Goal: Transaction & Acquisition: Purchase product/service

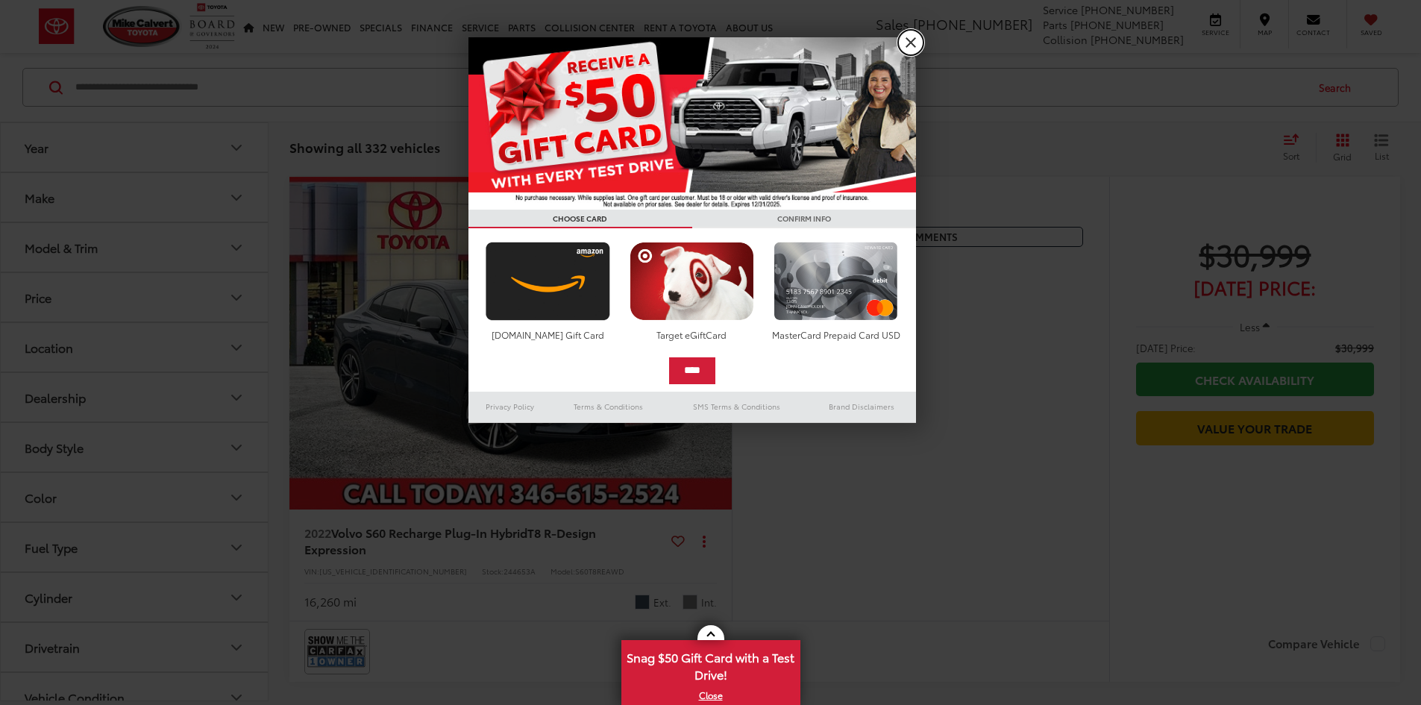
click at [907, 46] on link "X" at bounding box center [910, 42] width 25 height 25
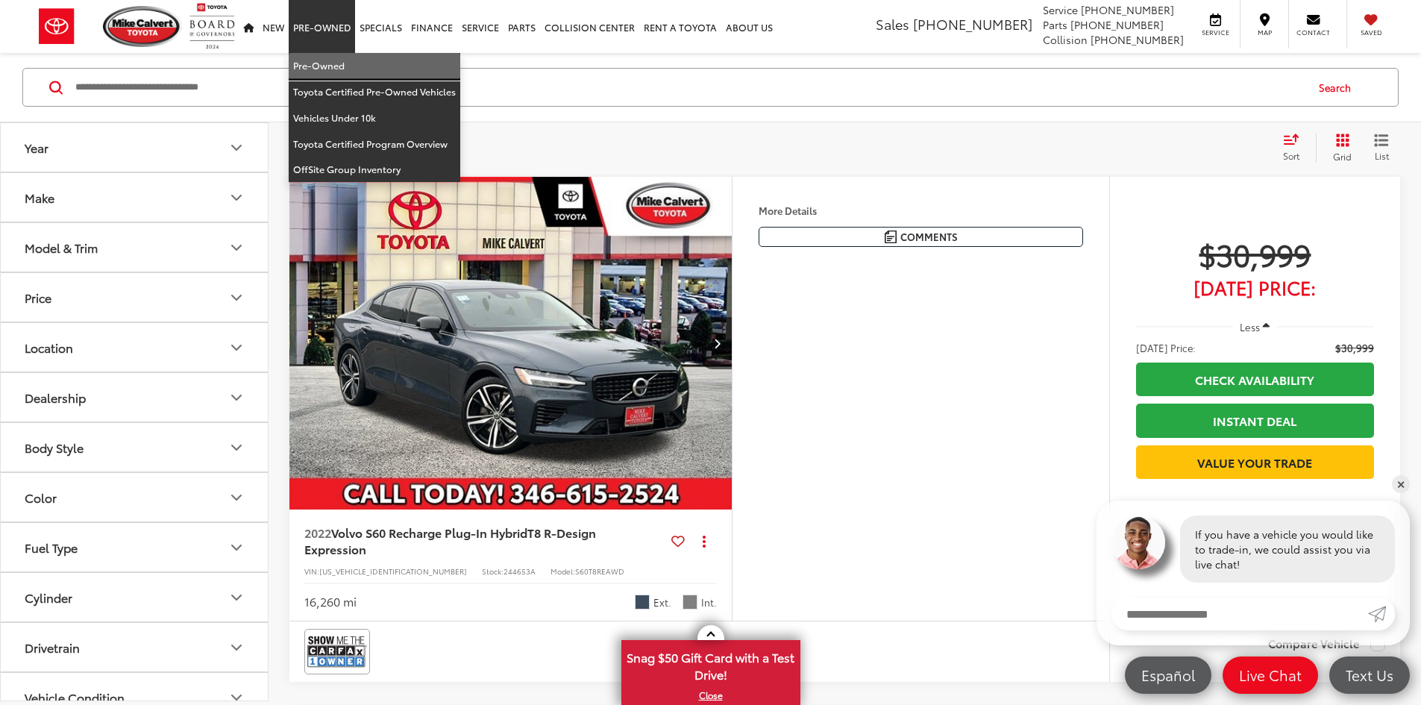
click at [306, 57] on link "Pre-Owned" at bounding box center [375, 66] width 172 height 26
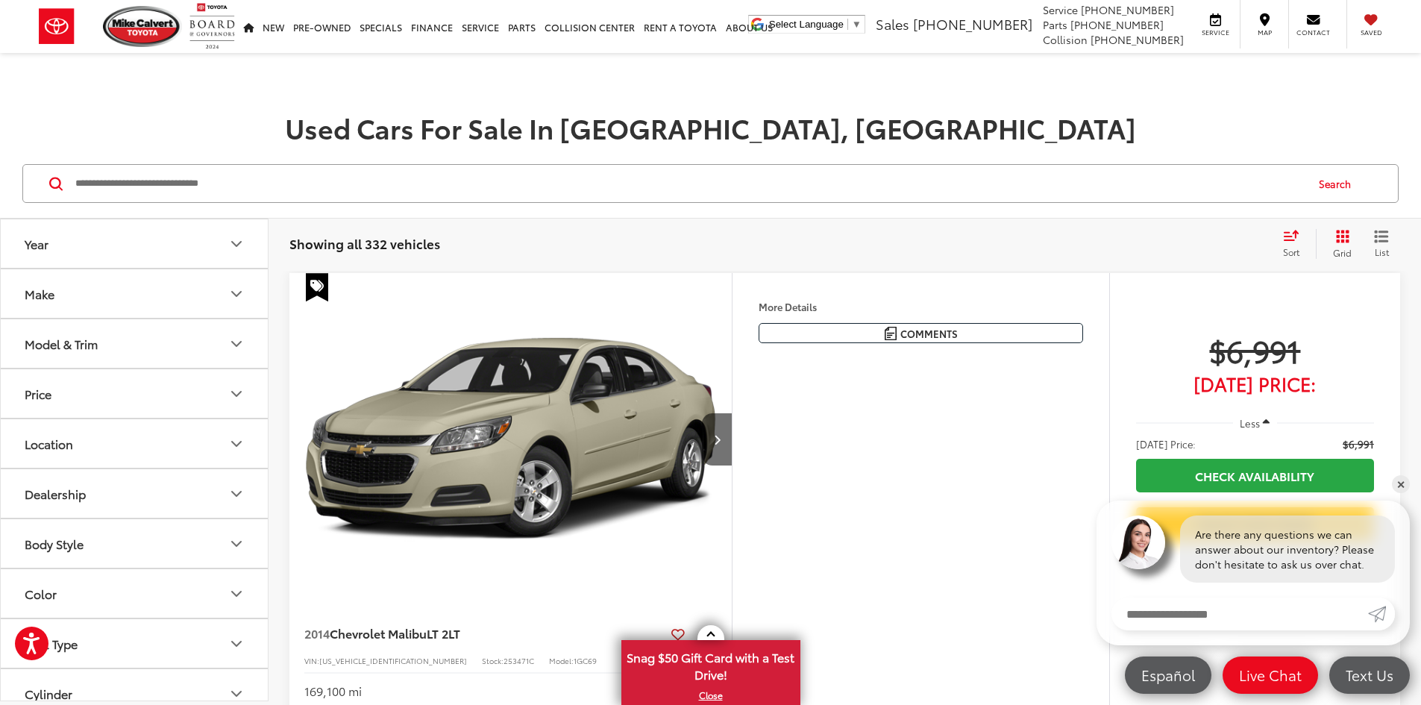
click at [100, 300] on button "Make" at bounding box center [135, 293] width 269 height 48
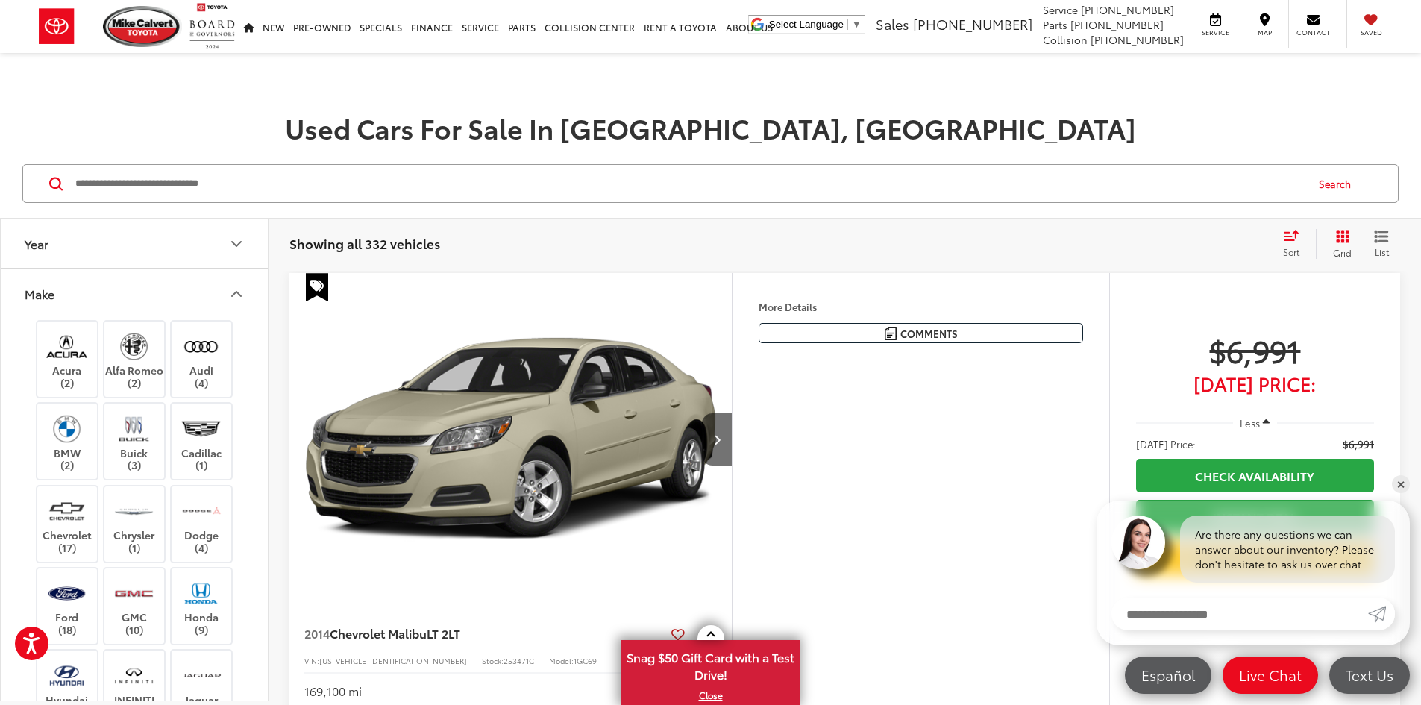
click at [127, 301] on button "Make" at bounding box center [135, 293] width 269 height 48
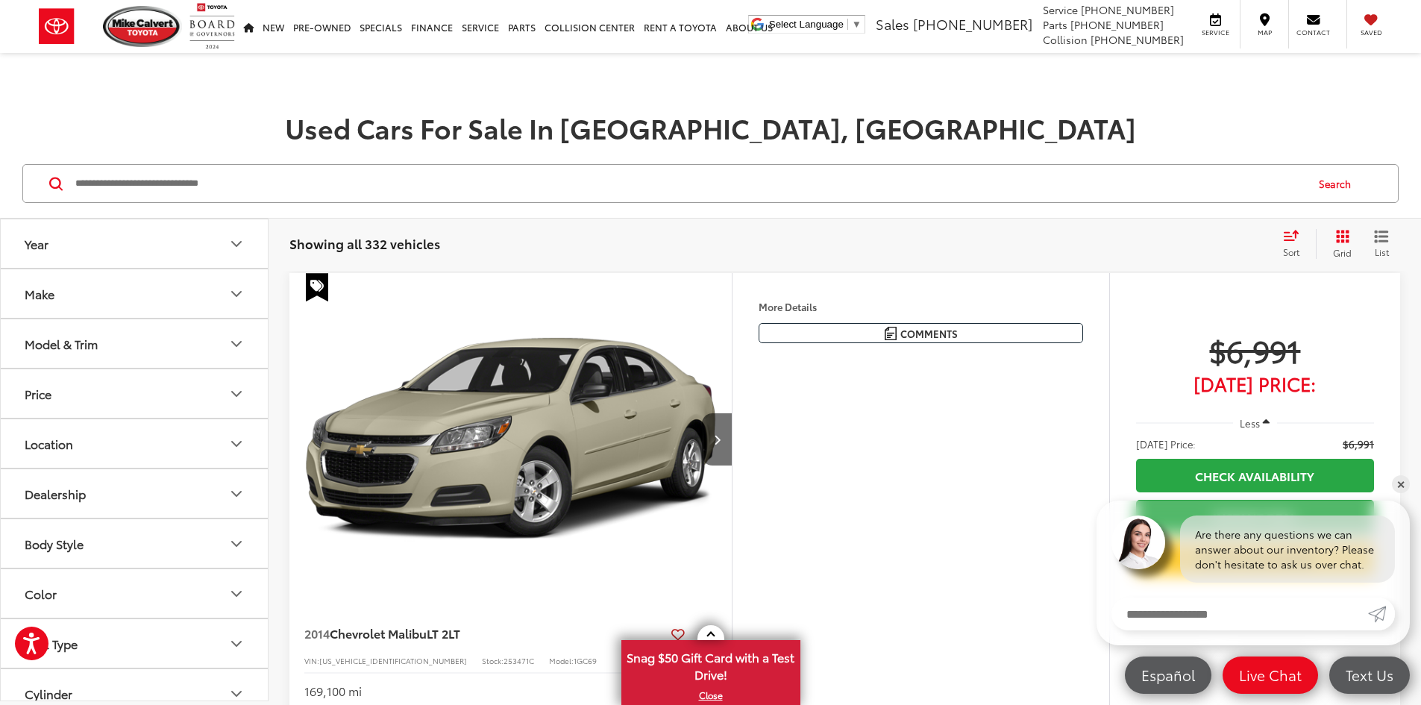
click at [90, 352] on button "Model & Trim" at bounding box center [135, 343] width 269 height 48
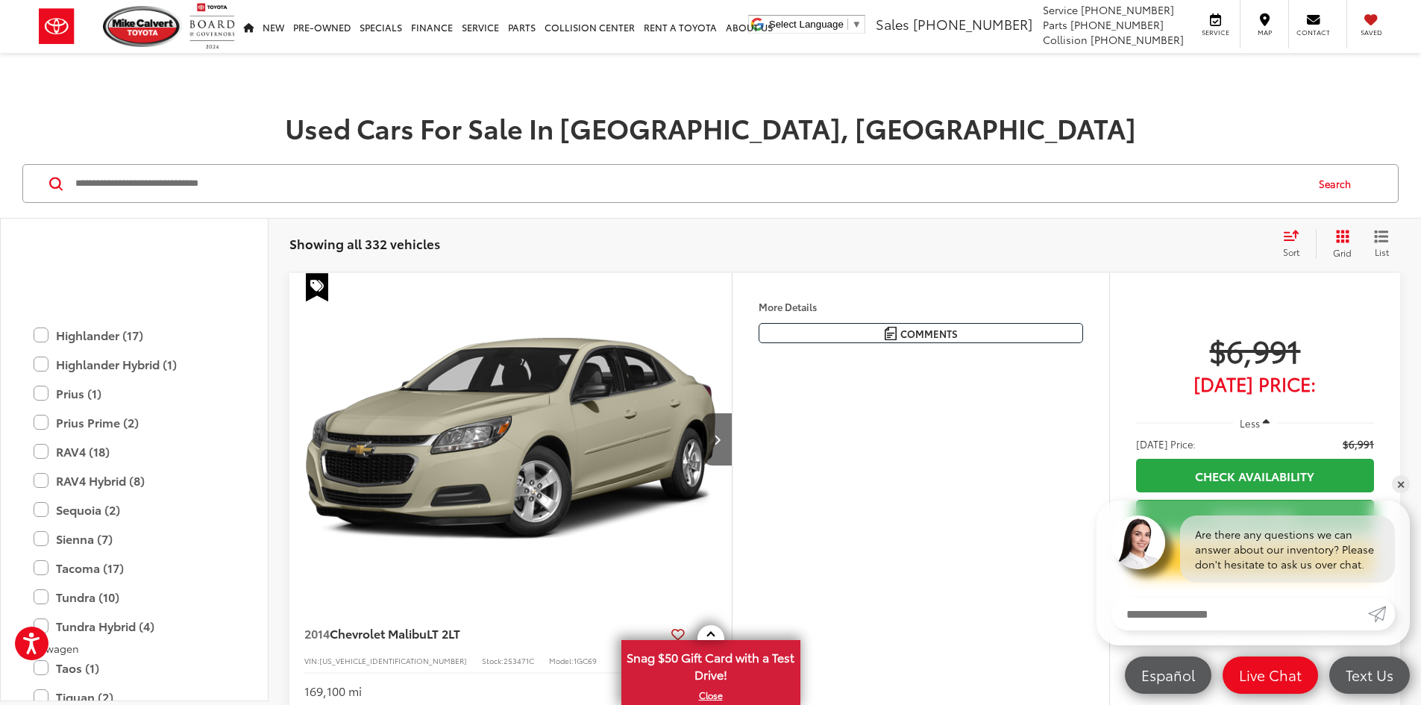
scroll to position [3431, 0]
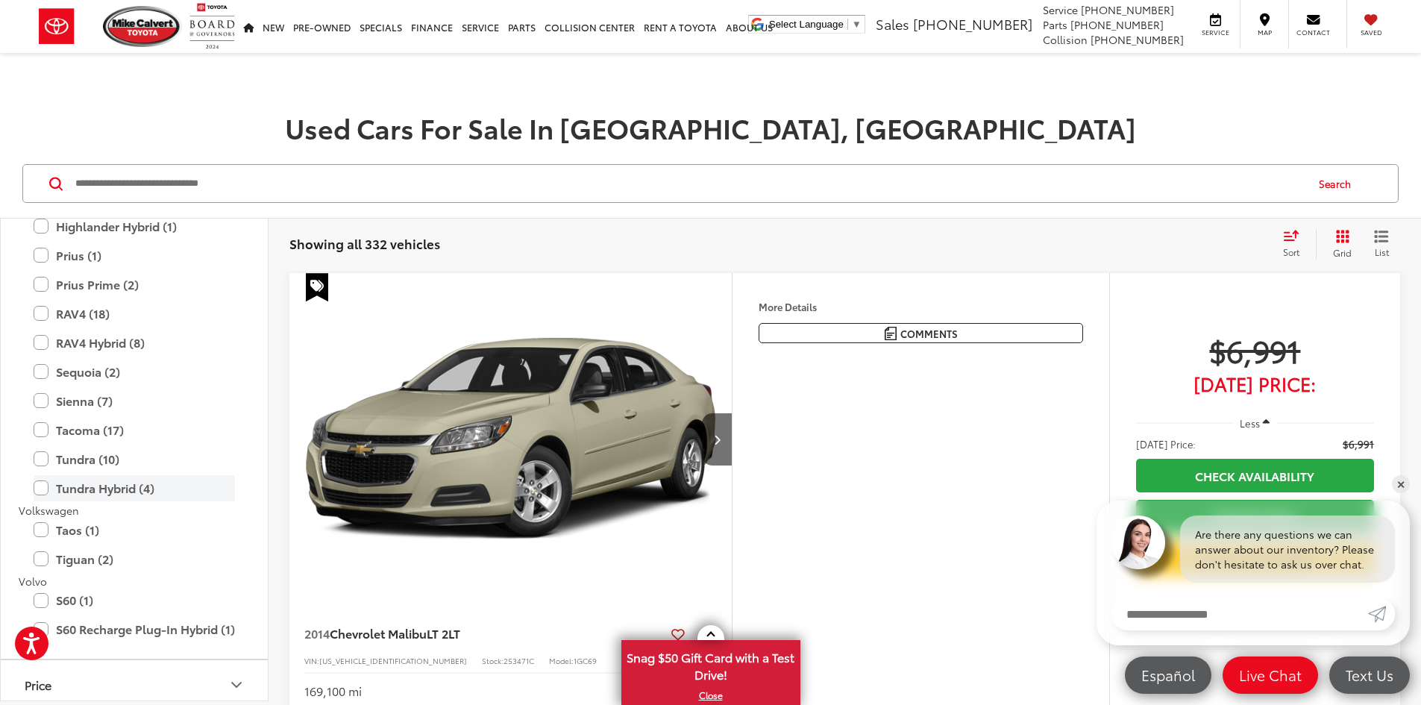
click at [72, 485] on label "Tundra Hybrid (4)" at bounding box center [134, 488] width 201 height 26
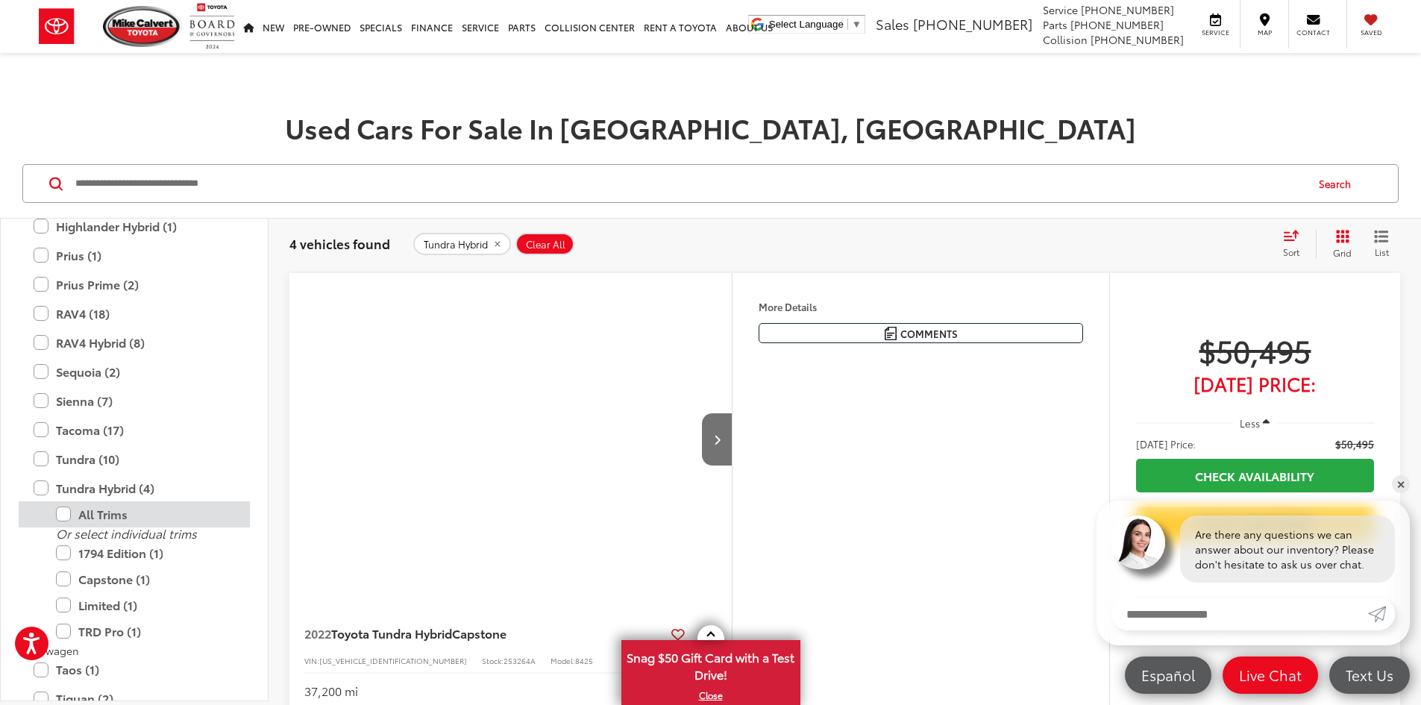
click at [134, 521] on label "All Trims" at bounding box center [145, 514] width 179 height 26
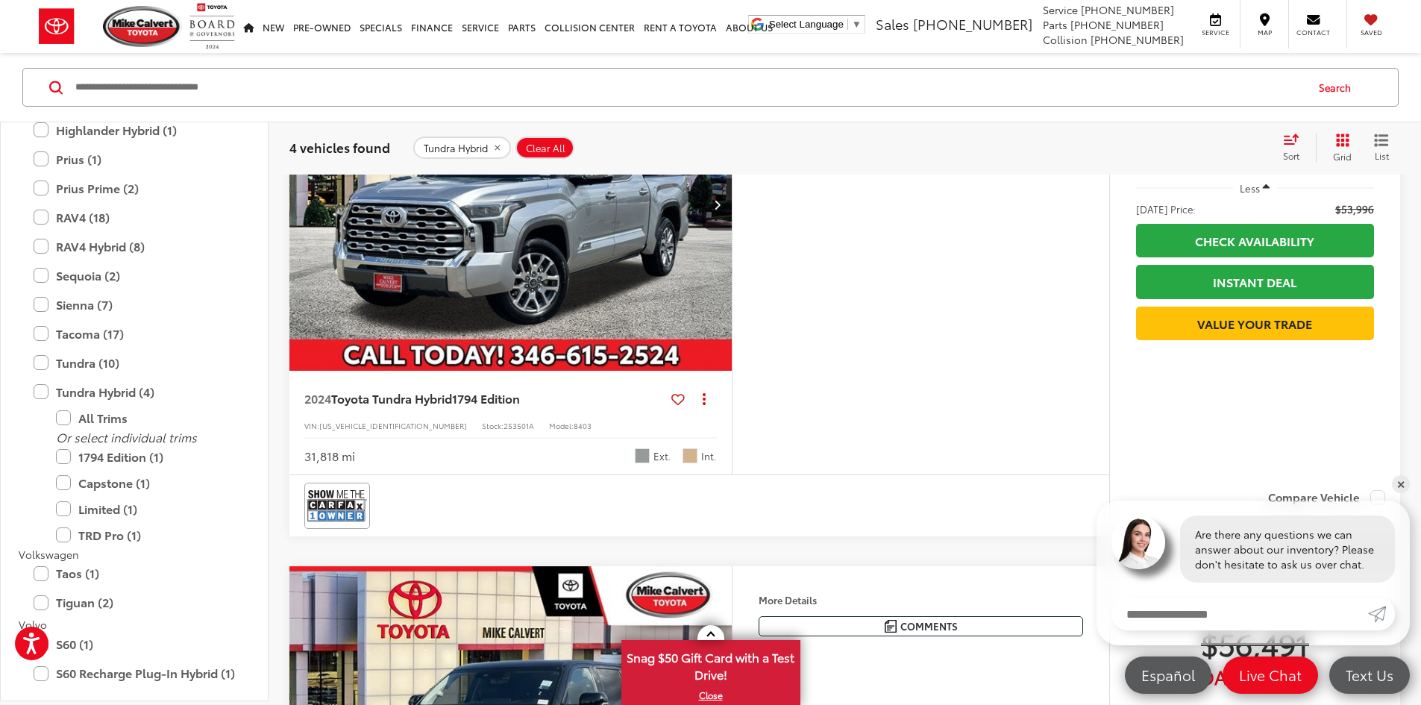
scroll to position [671, 0]
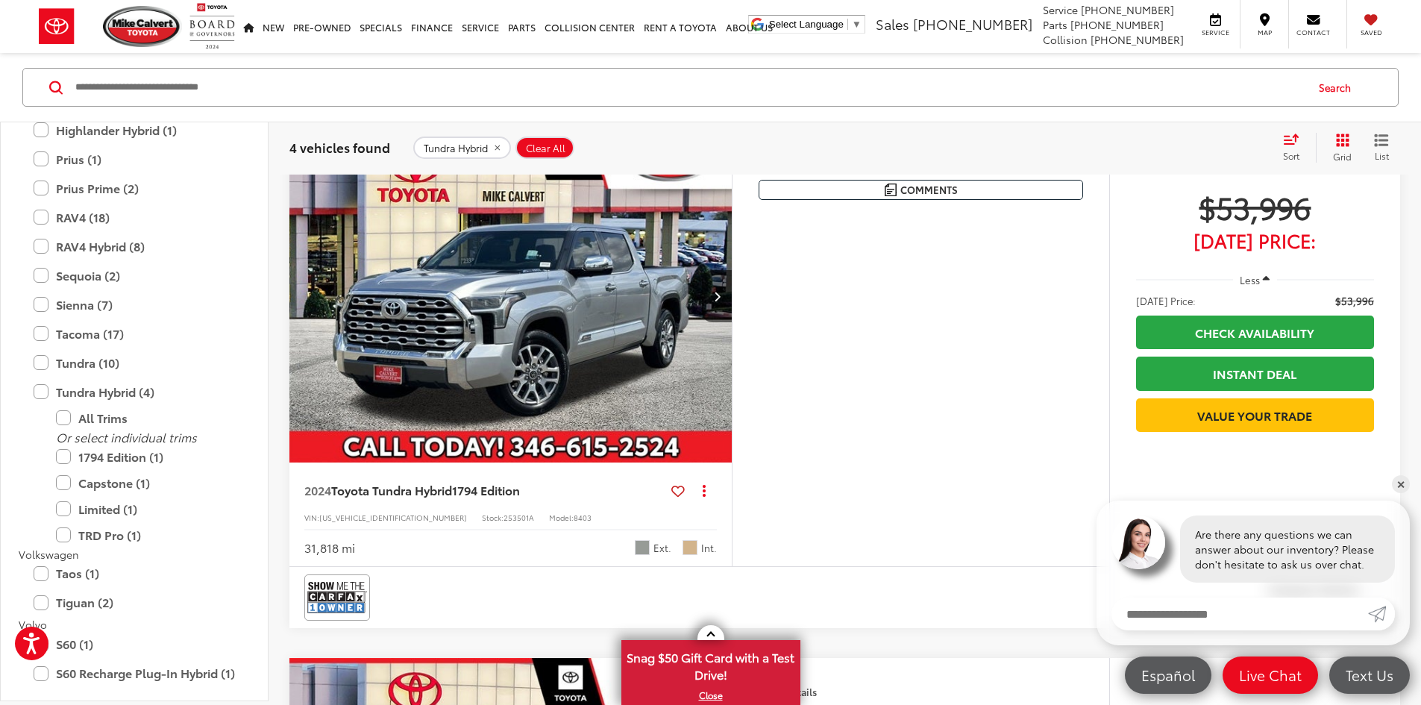
click at [1014, 565] on div "Features Bluetooth® Heated Steering Wheel Remote Start Android Auto Apple CarPl…" at bounding box center [920, 348] width 377 height 437
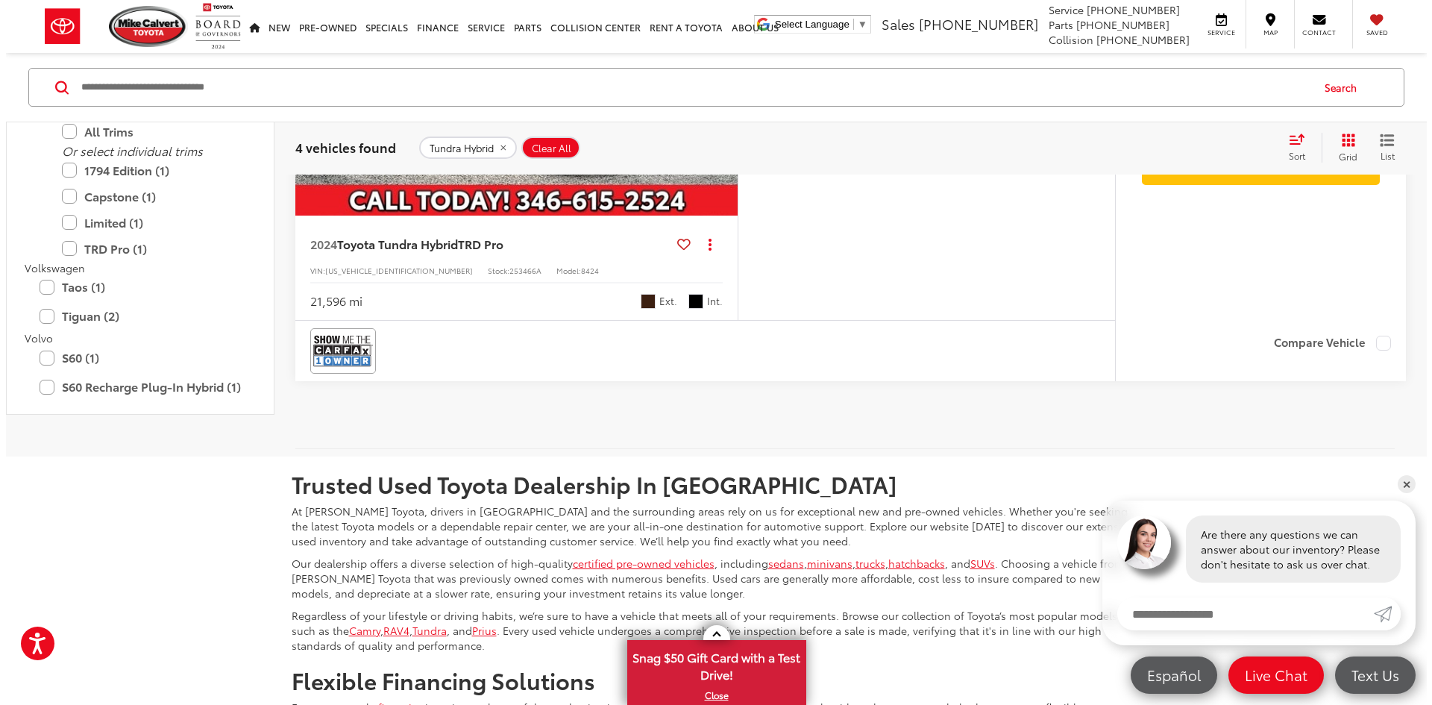
scroll to position [1939, 0]
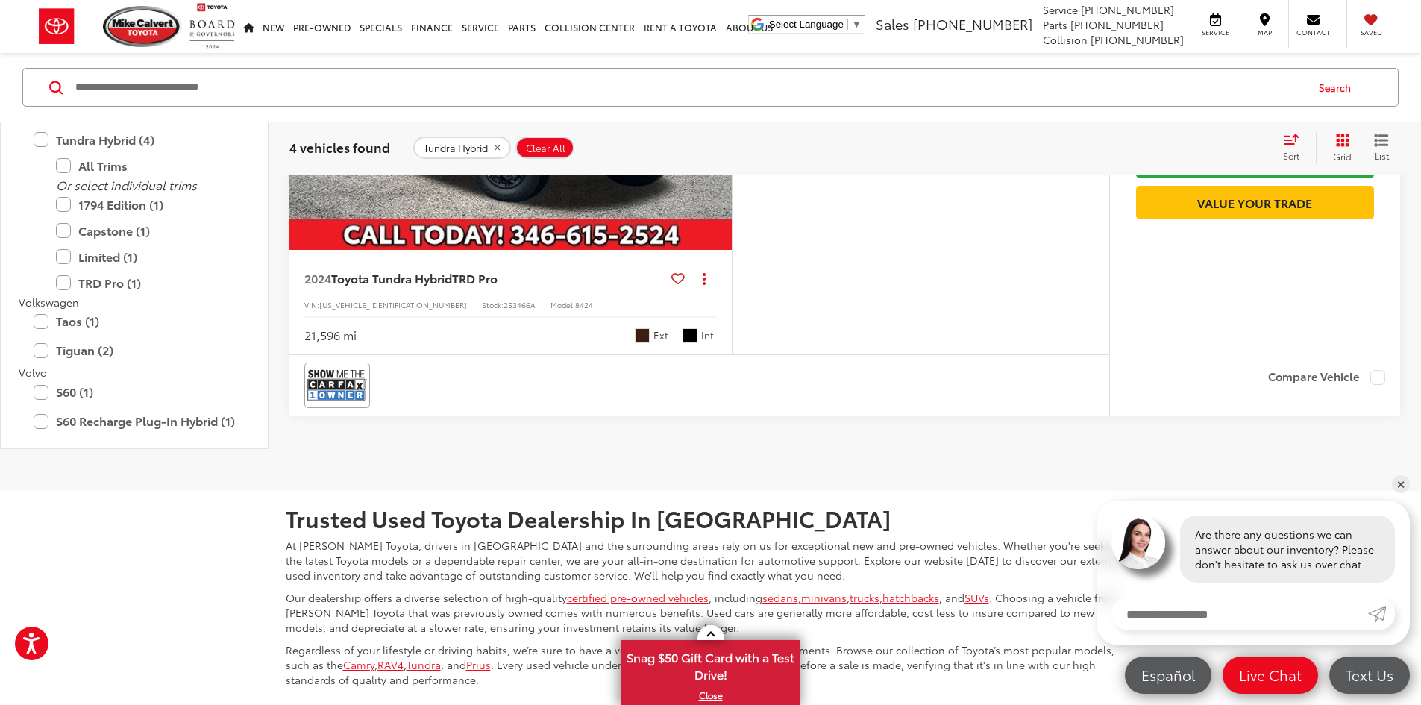
click at [0, 0] on button "More..." at bounding box center [0, 0] width 0 height 0
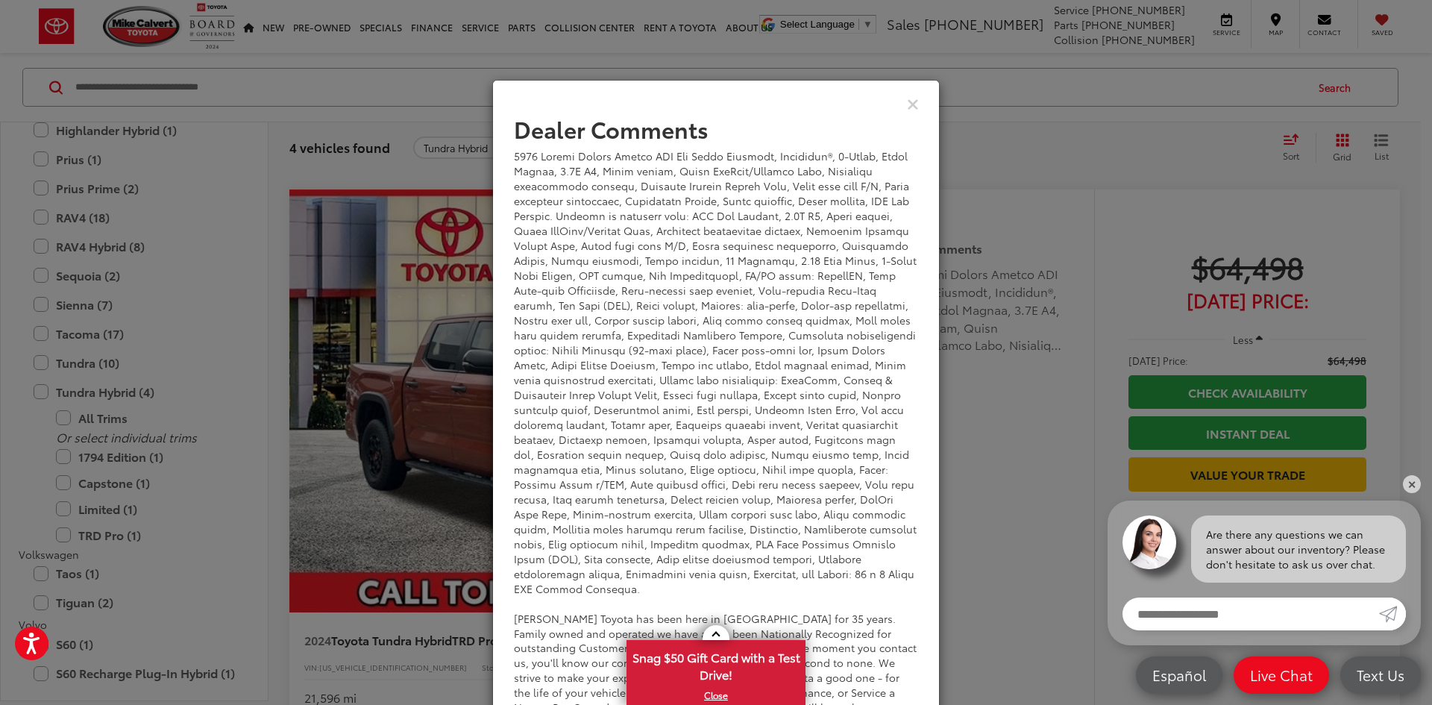
click at [906, 117] on div "View Comments" at bounding box center [716, 103] width 448 height 57
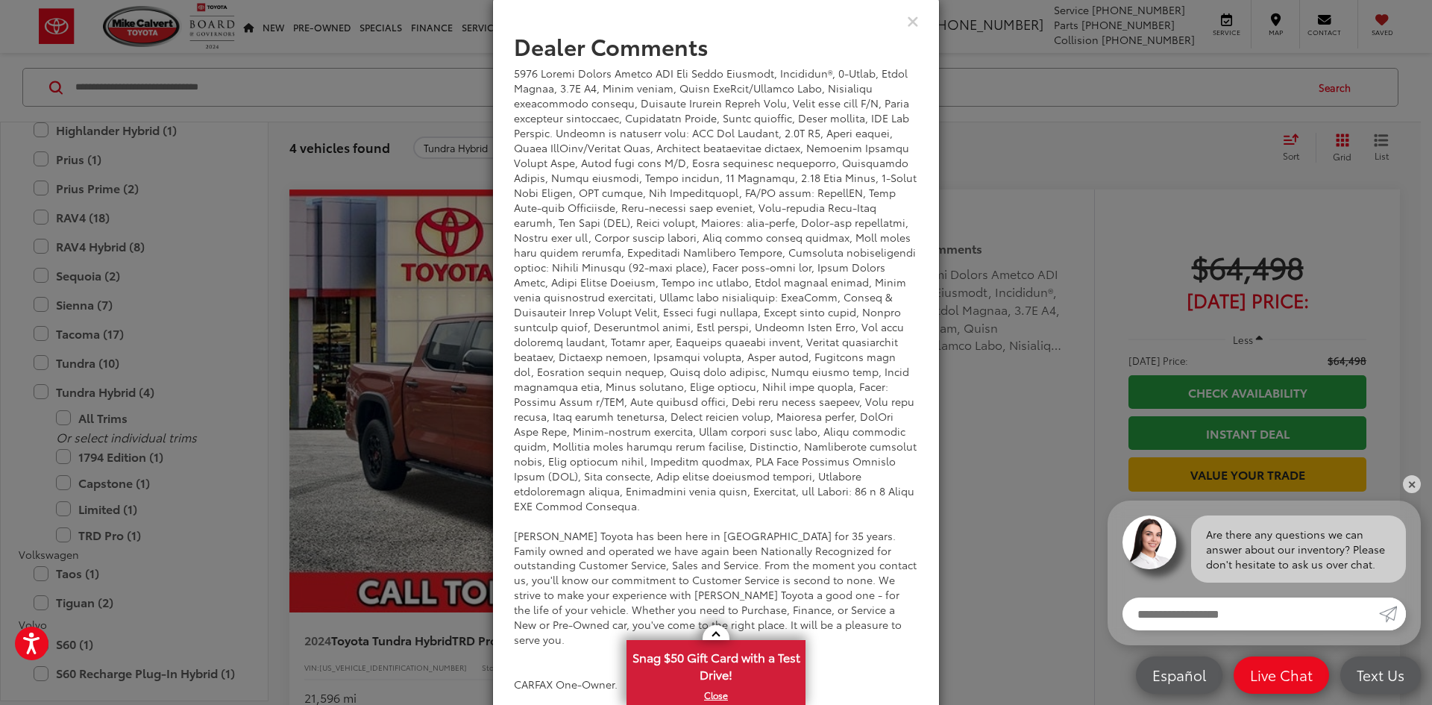
scroll to position [84, 0]
click at [907, 16] on icon "Close" at bounding box center [913, 19] width 12 height 16
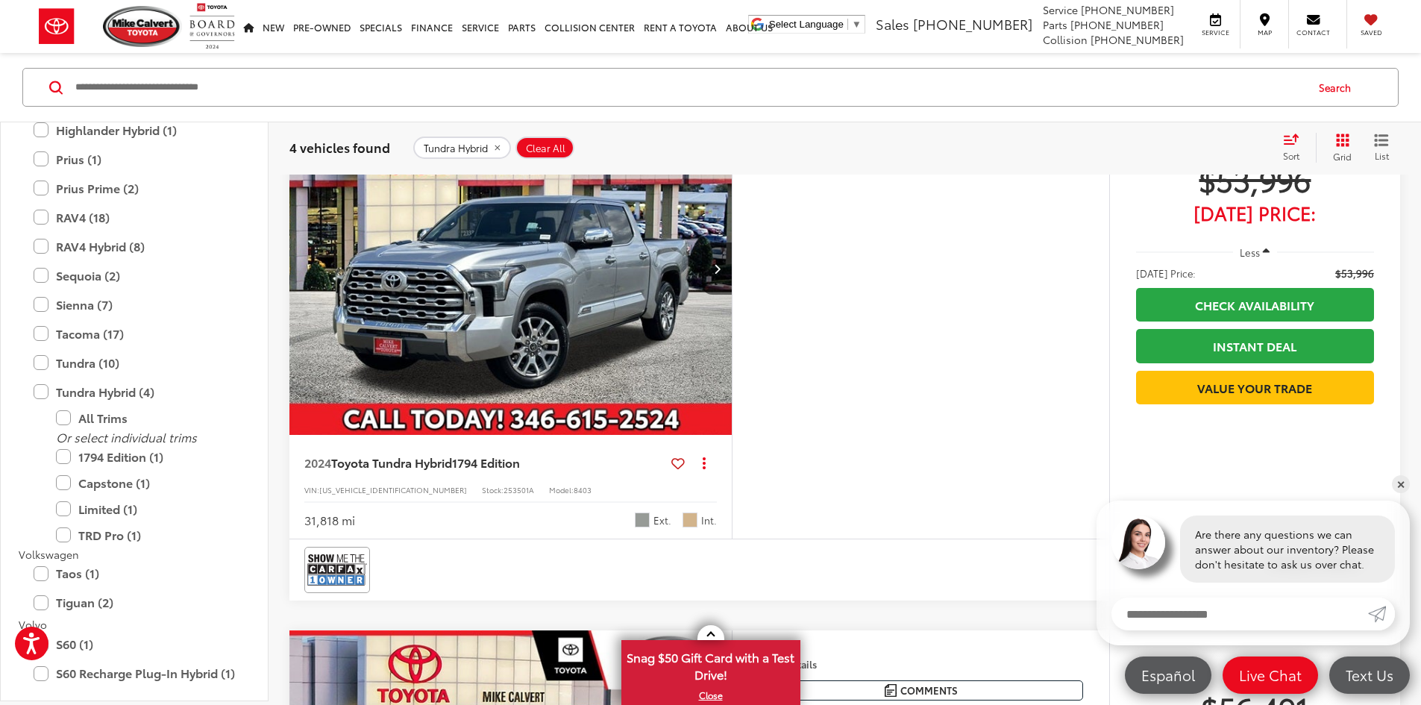
scroll to position [746, 0]
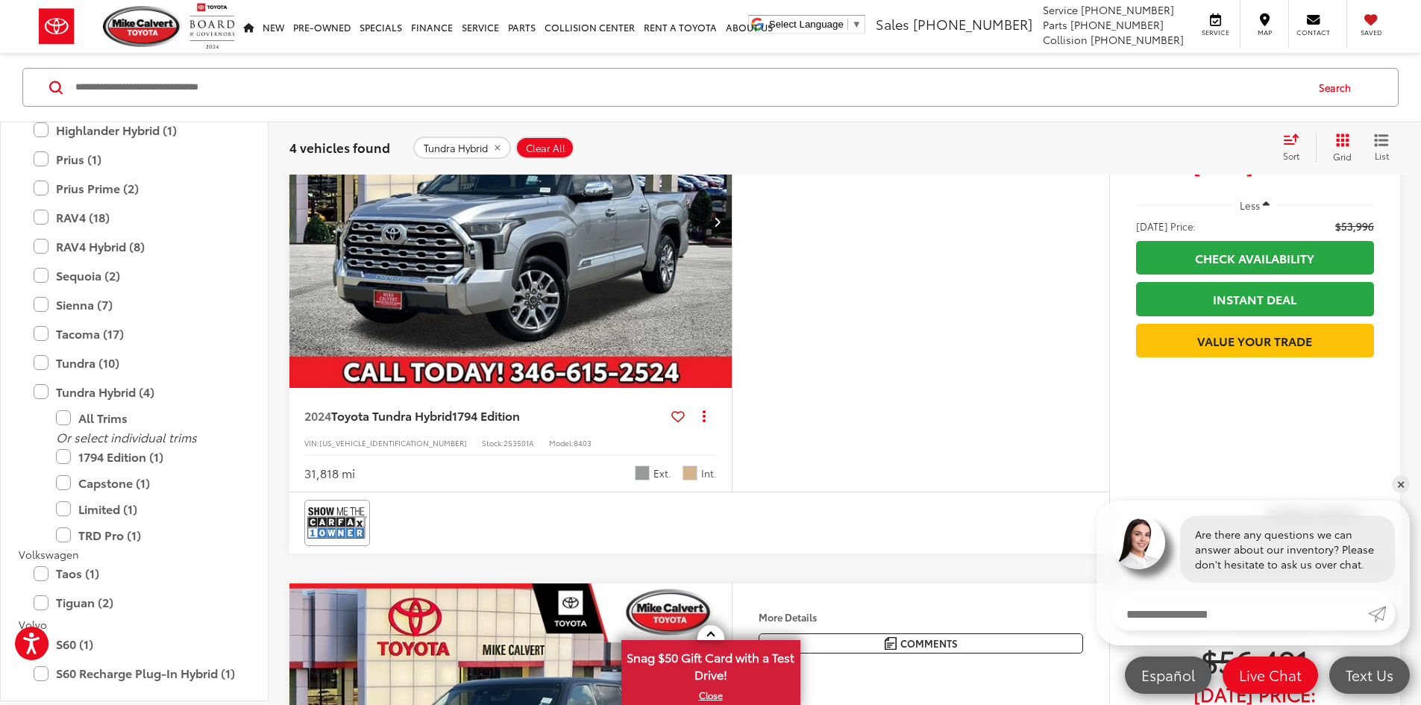
click at [586, 389] on img "2024 Toyota Tundra Hybrid 1794 Edition 0" at bounding box center [511, 221] width 445 height 333
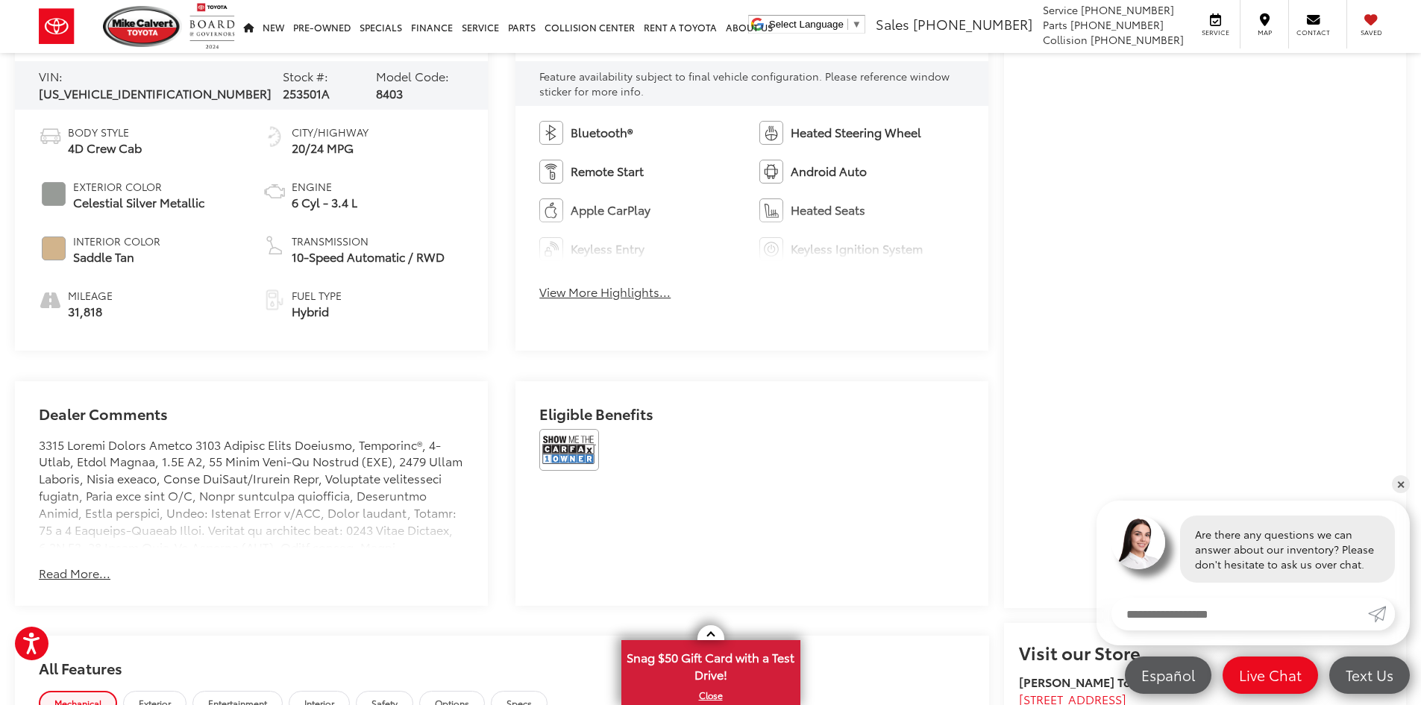
scroll to position [746, 0]
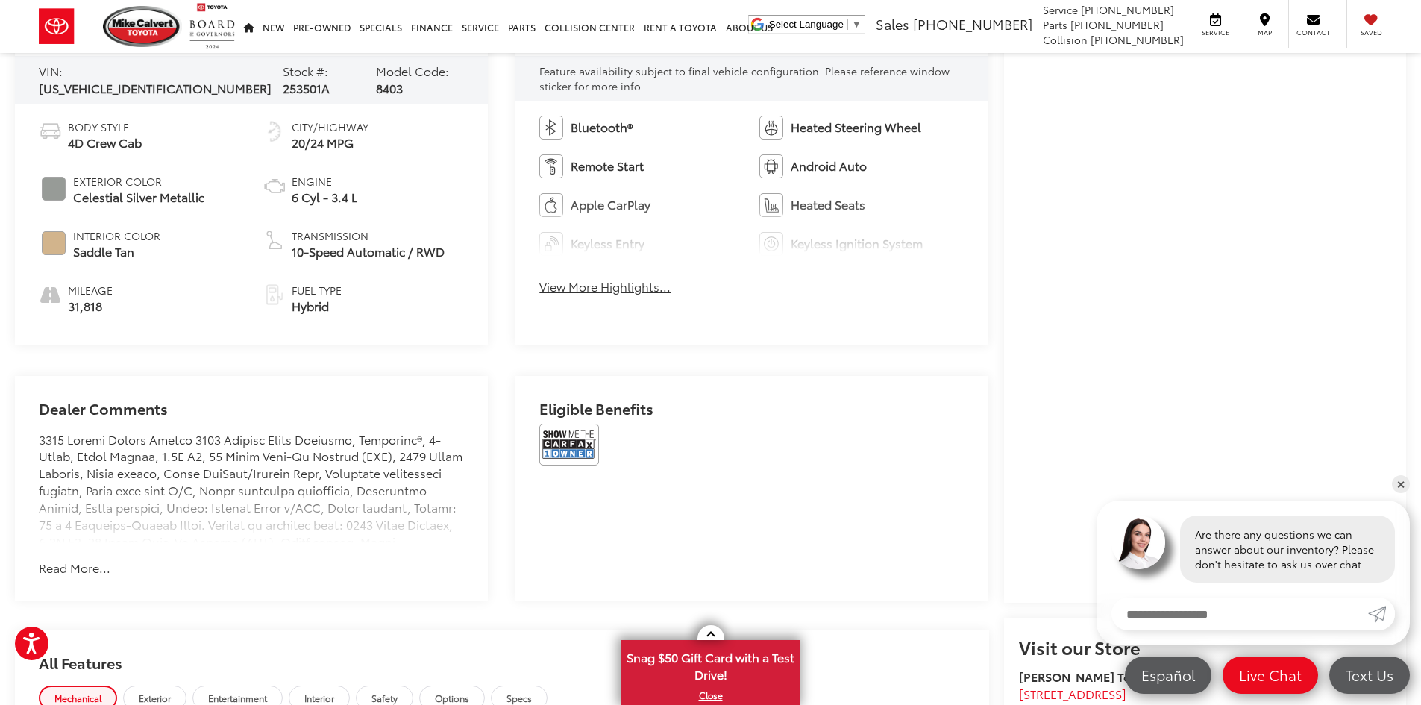
click at [73, 573] on div "Dealer Comments [PERSON_NAME] Toyota has been here in [GEOGRAPHIC_DATA] for 35 …" at bounding box center [251, 488] width 473 height 225
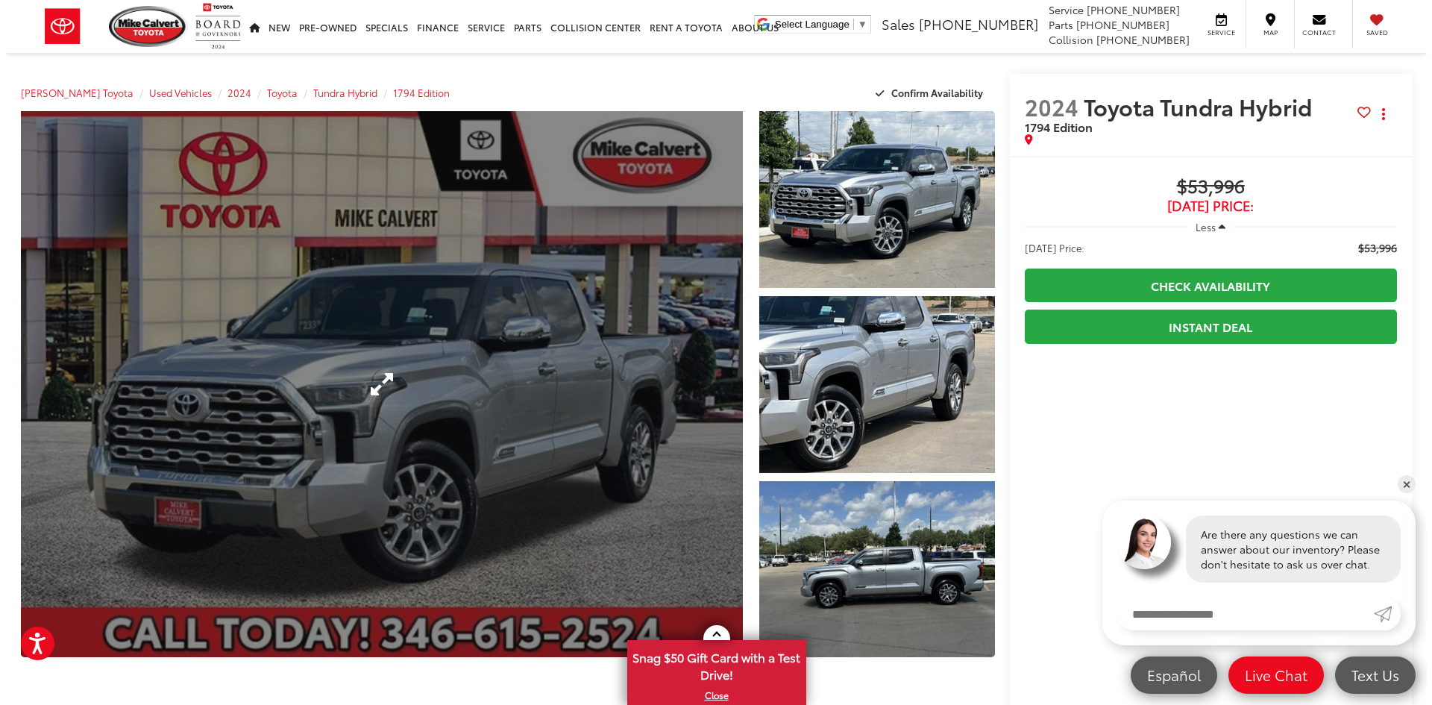
scroll to position [0, 0]
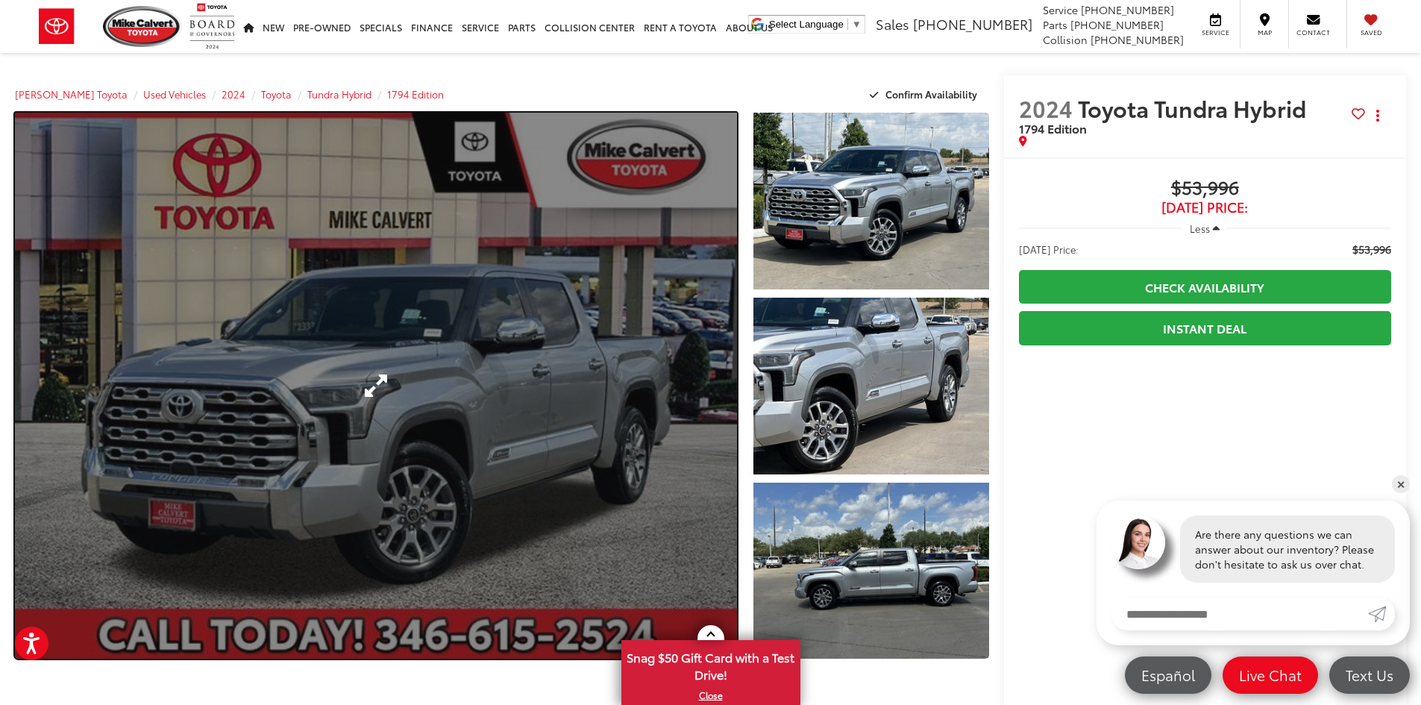
click at [517, 395] on link "Expand Photo 0" at bounding box center [376, 386] width 722 height 546
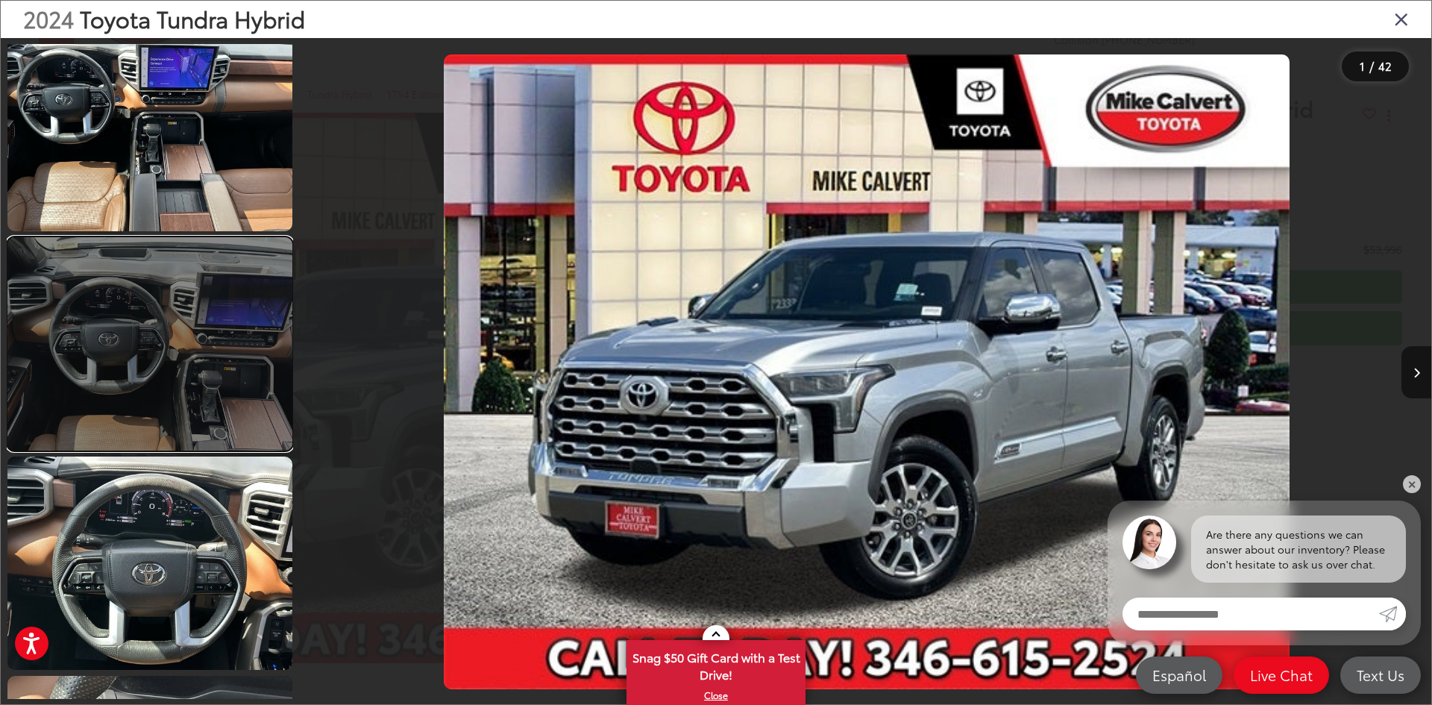
click at [185, 401] on link at bounding box center [149, 343] width 285 height 213
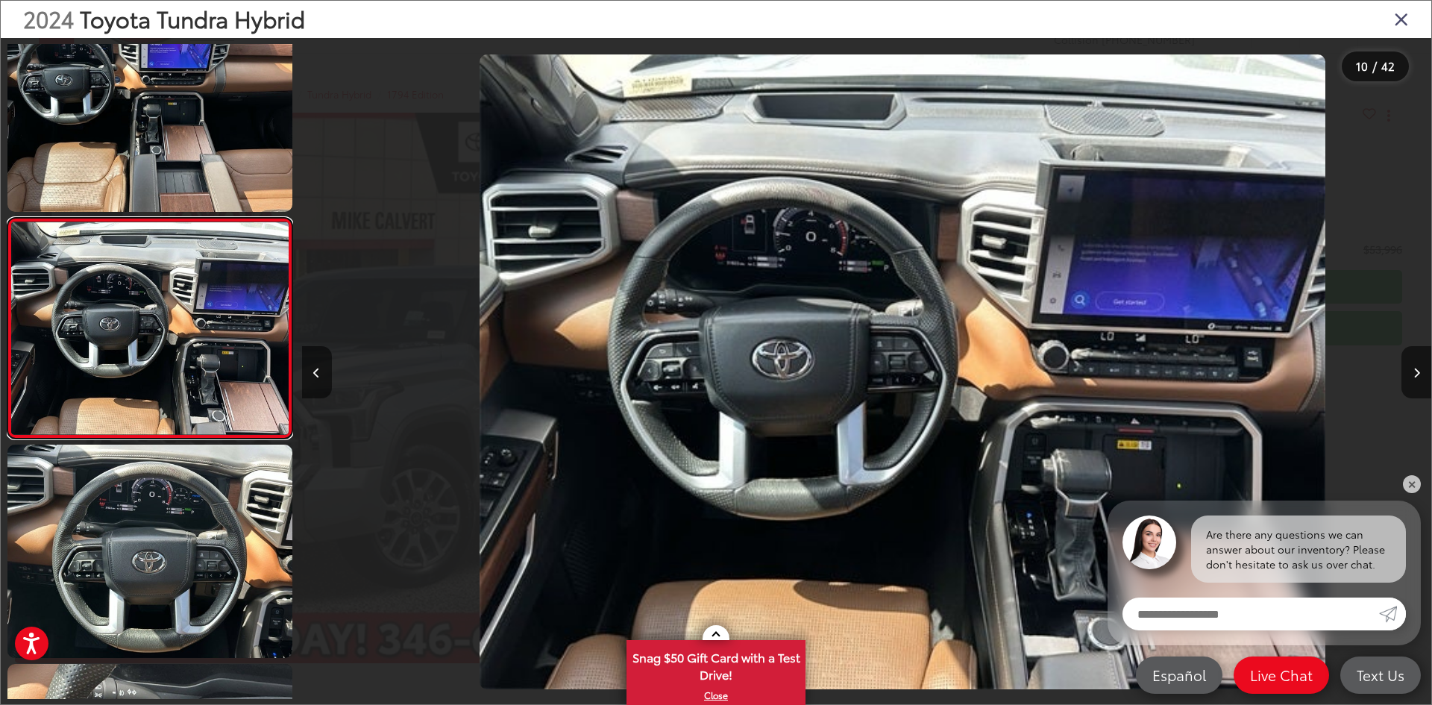
scroll to position [0, 10167]
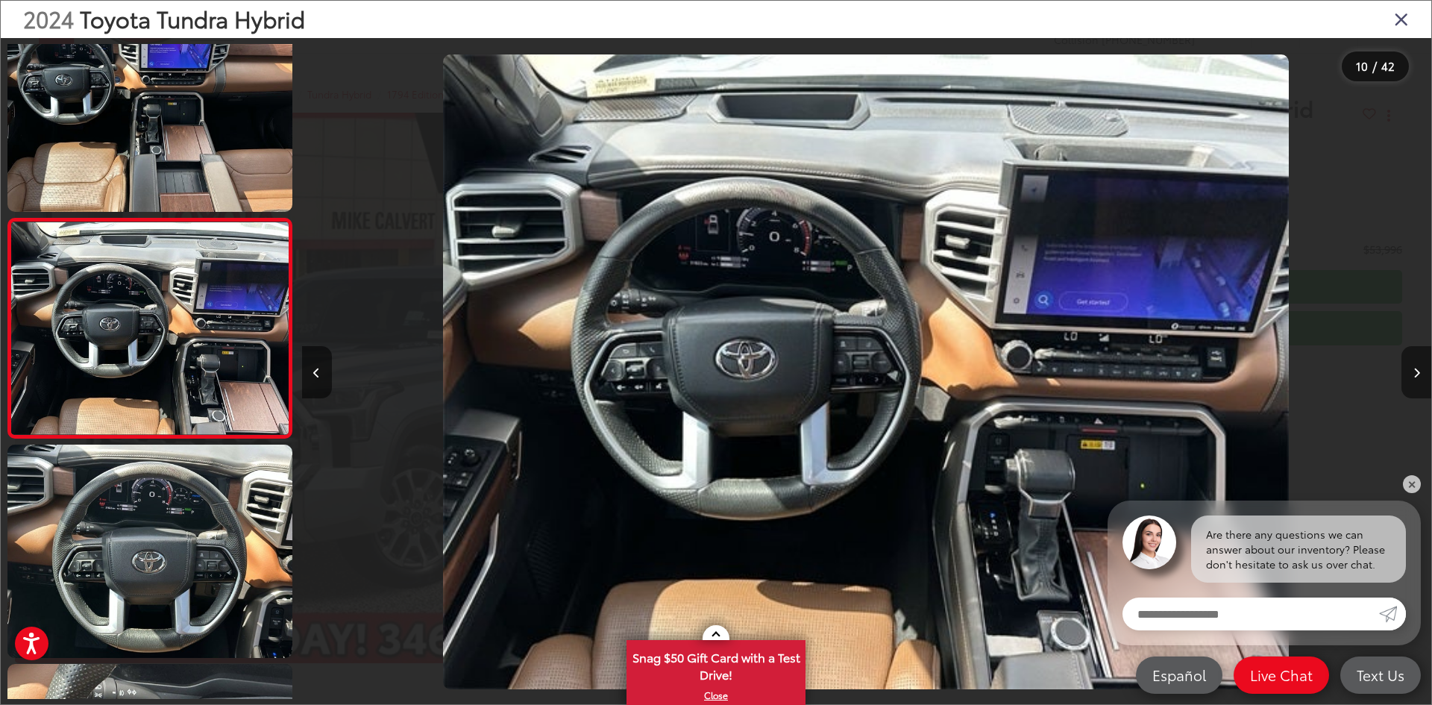
click at [1414, 380] on button "Next image" at bounding box center [1417, 372] width 30 height 52
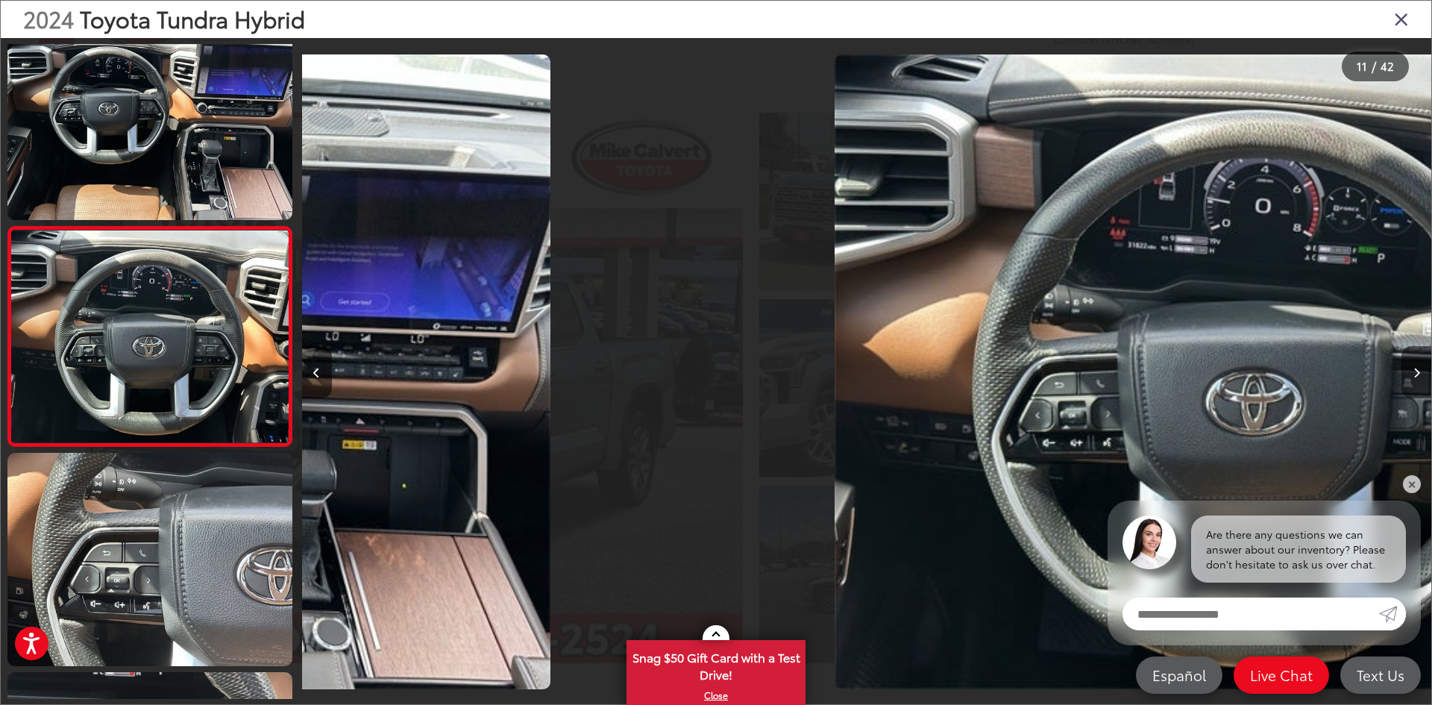
scroll to position [2021, 0]
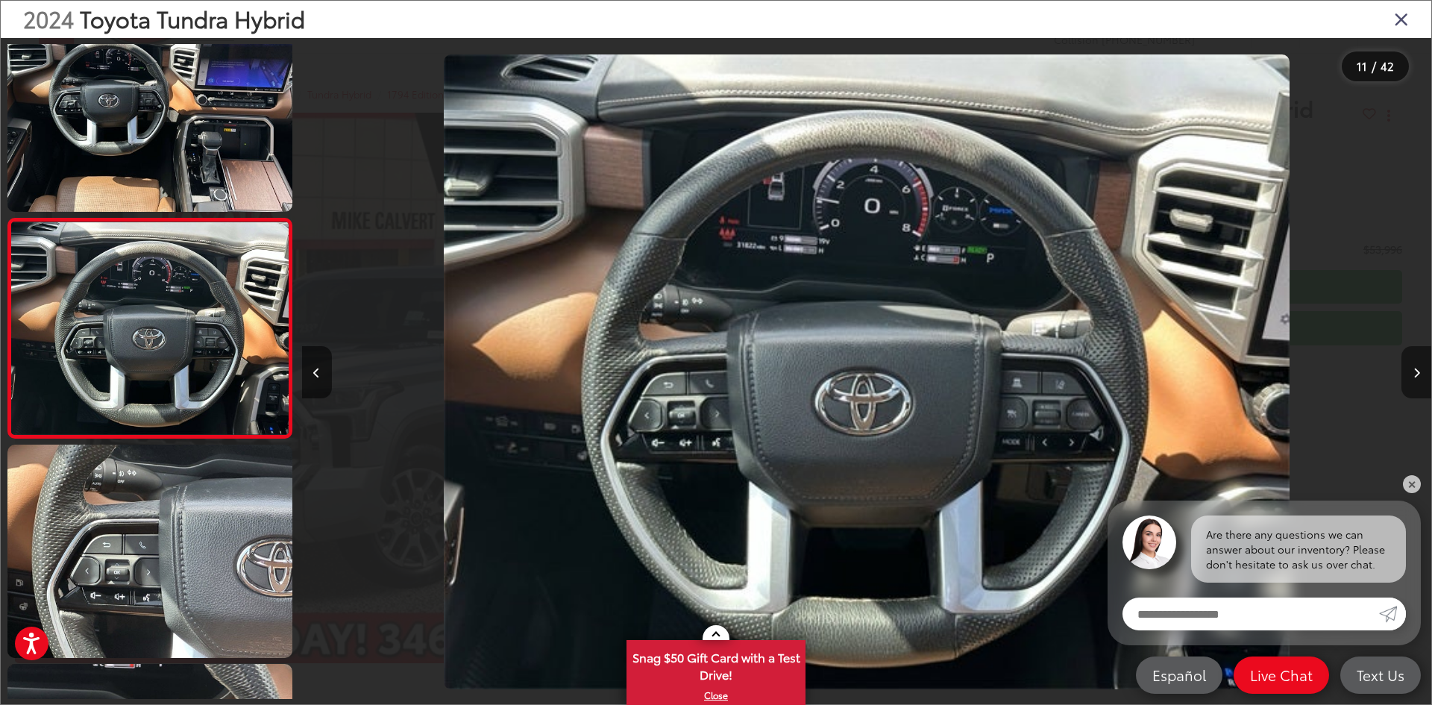
click at [1414, 380] on button "Next image" at bounding box center [1417, 372] width 30 height 52
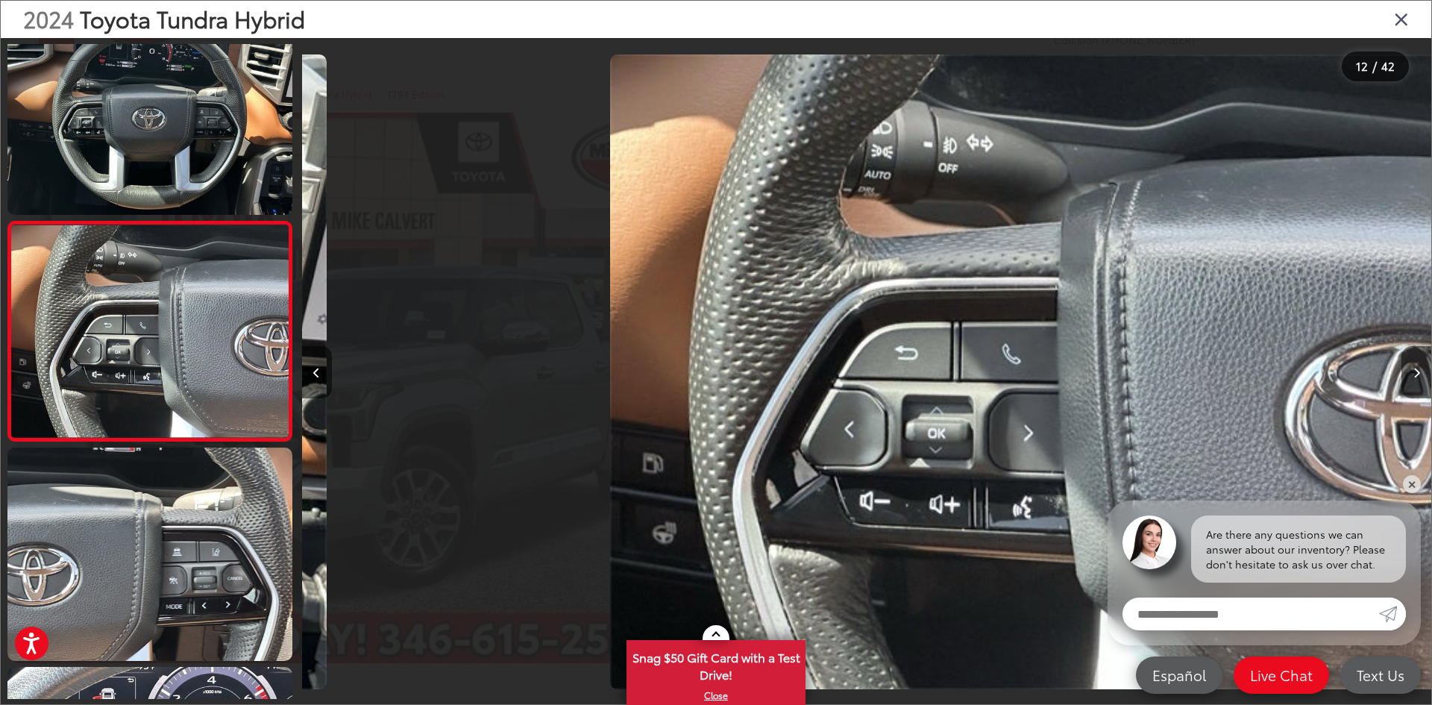
scroll to position [2241, 0]
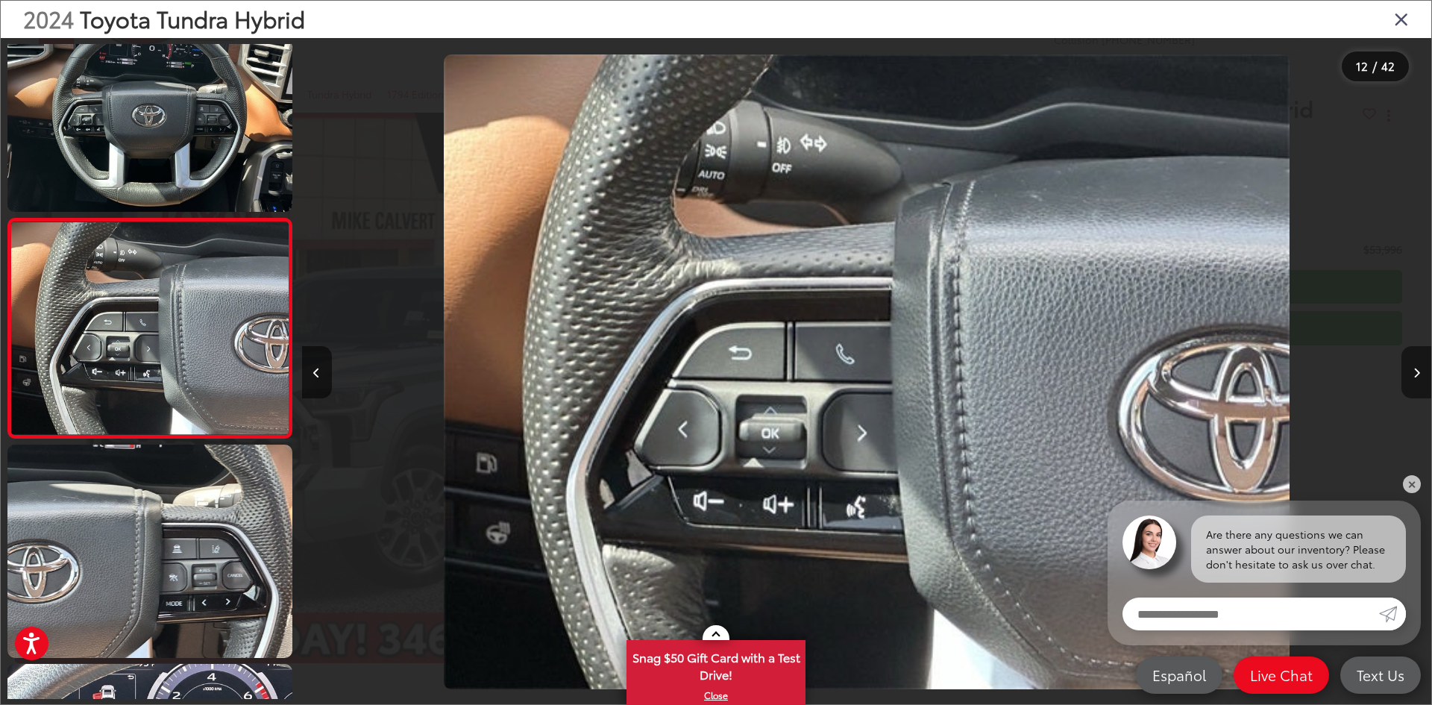
click at [1414, 380] on button "Next image" at bounding box center [1417, 372] width 30 height 52
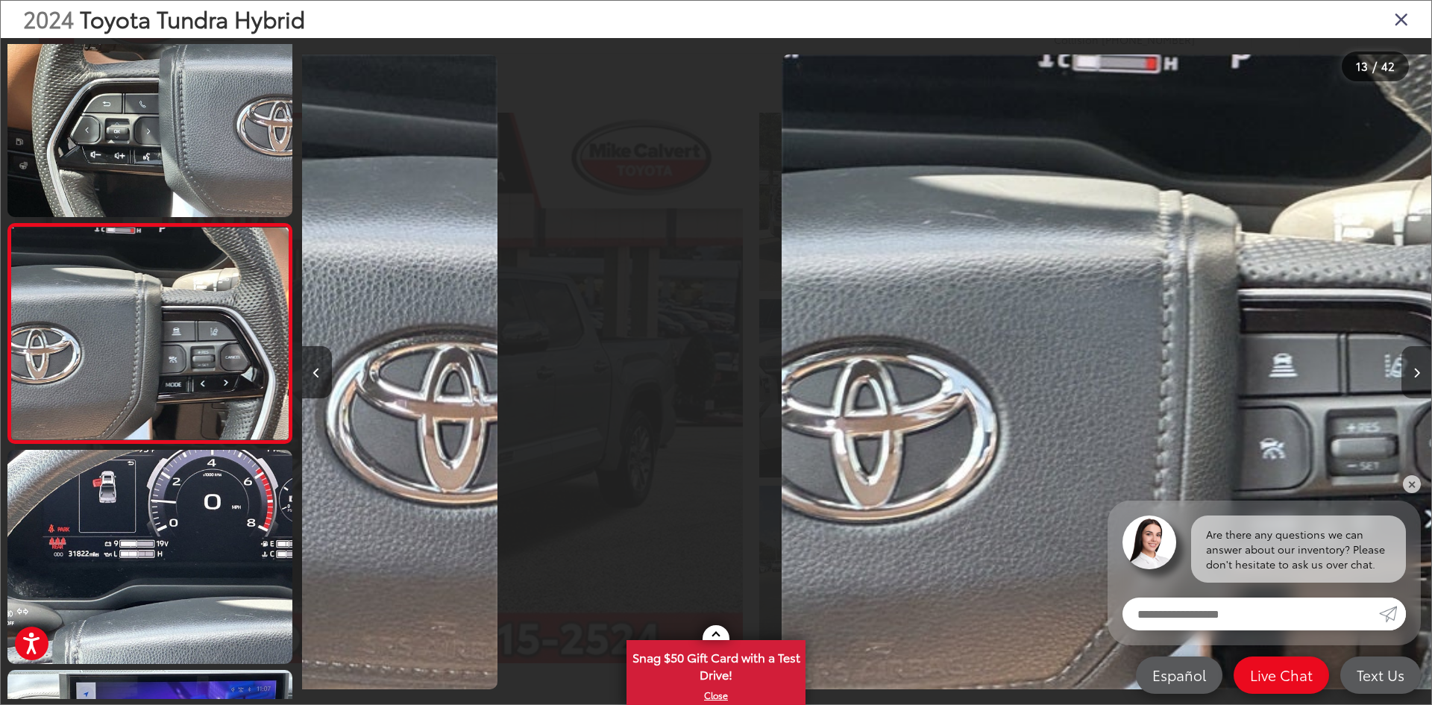
scroll to position [2460, 0]
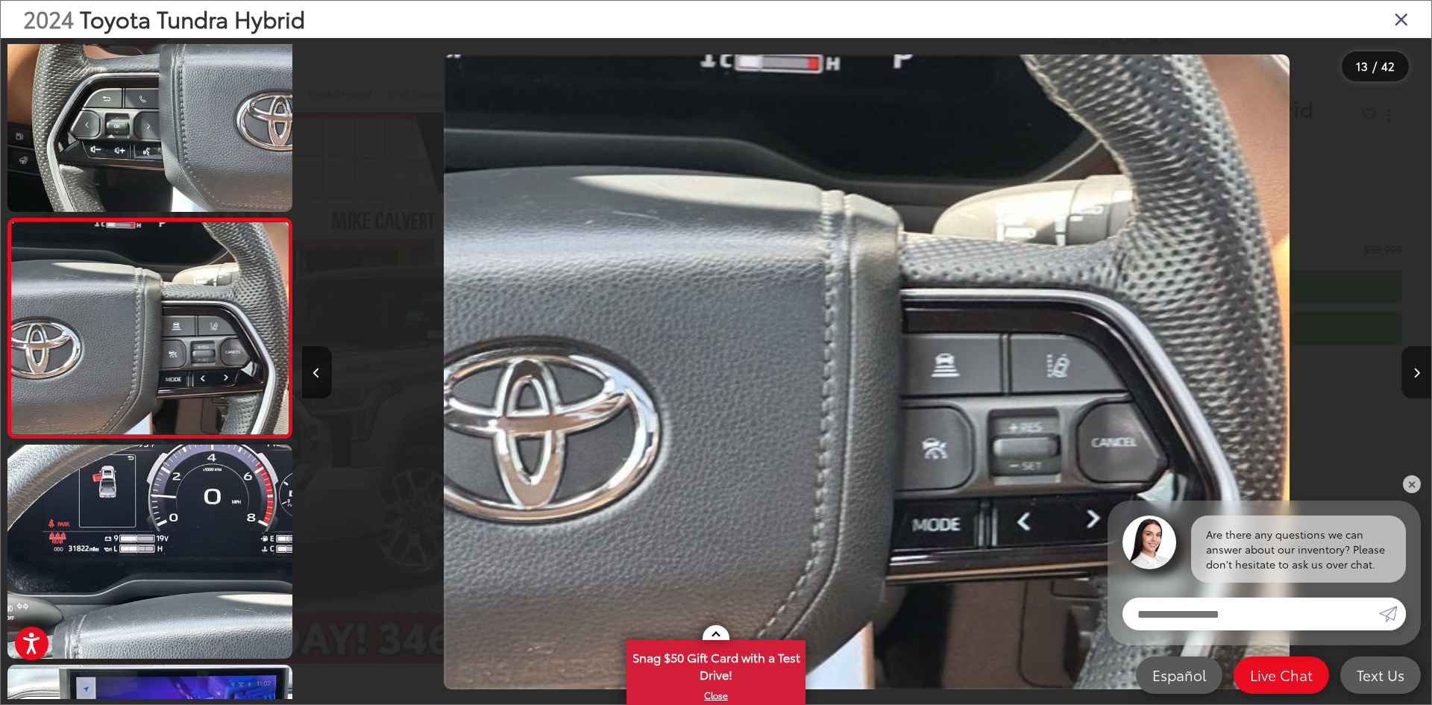
click at [1414, 380] on button "Next image" at bounding box center [1417, 372] width 30 height 52
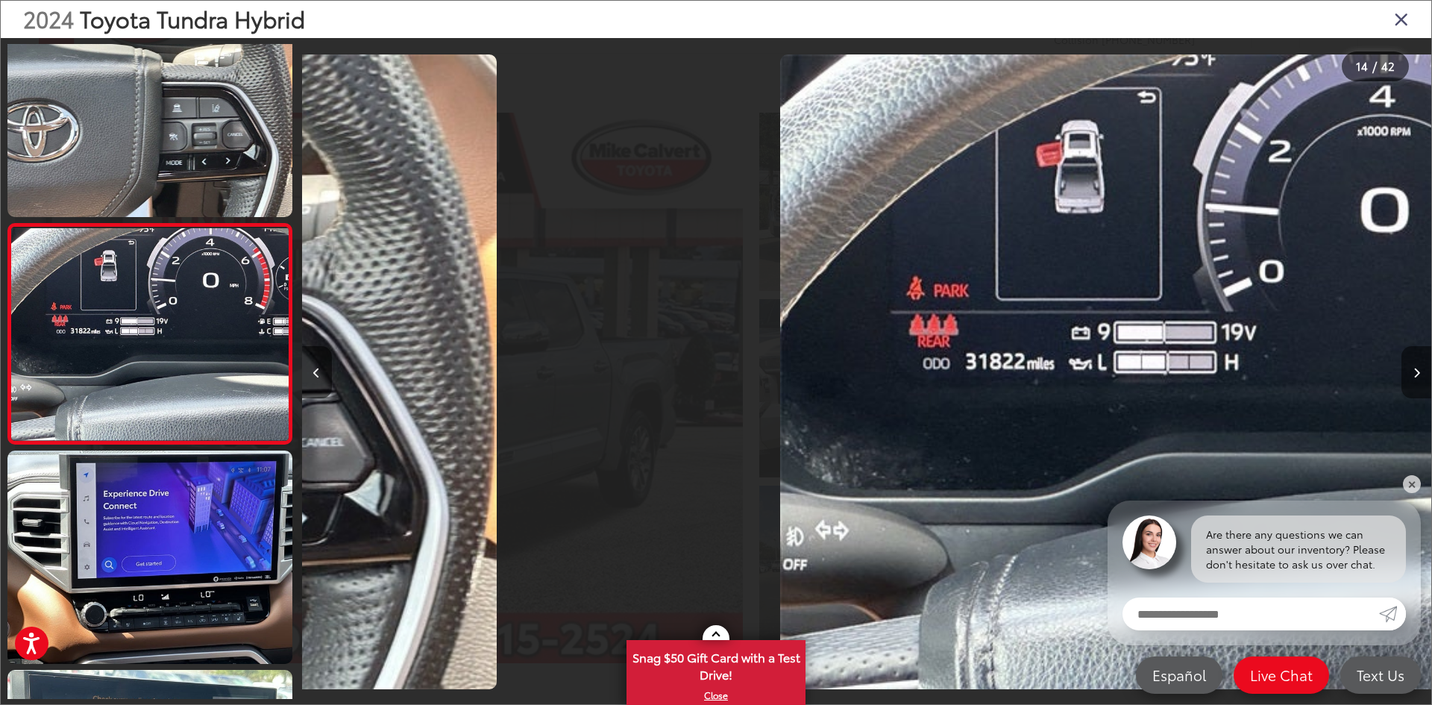
scroll to position [2679, 0]
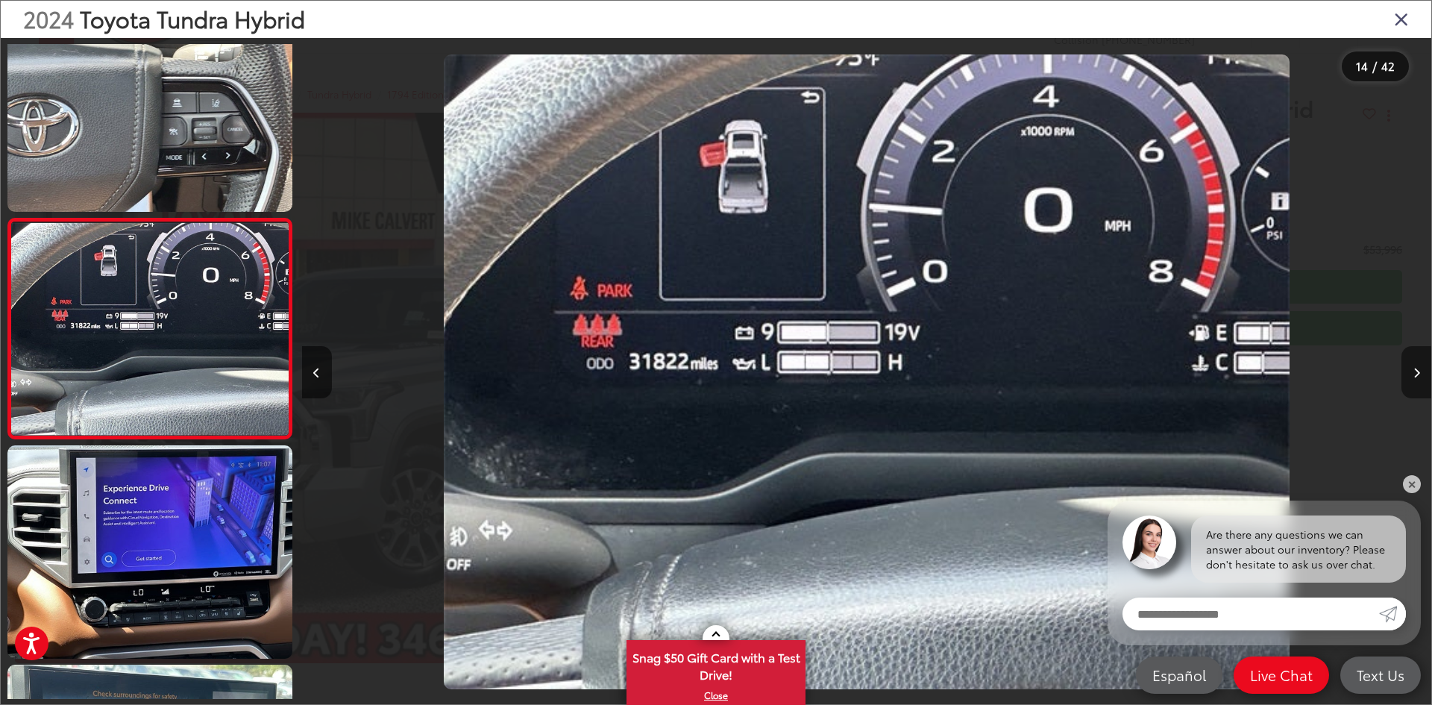
click at [1414, 380] on button "Next image" at bounding box center [1417, 372] width 30 height 52
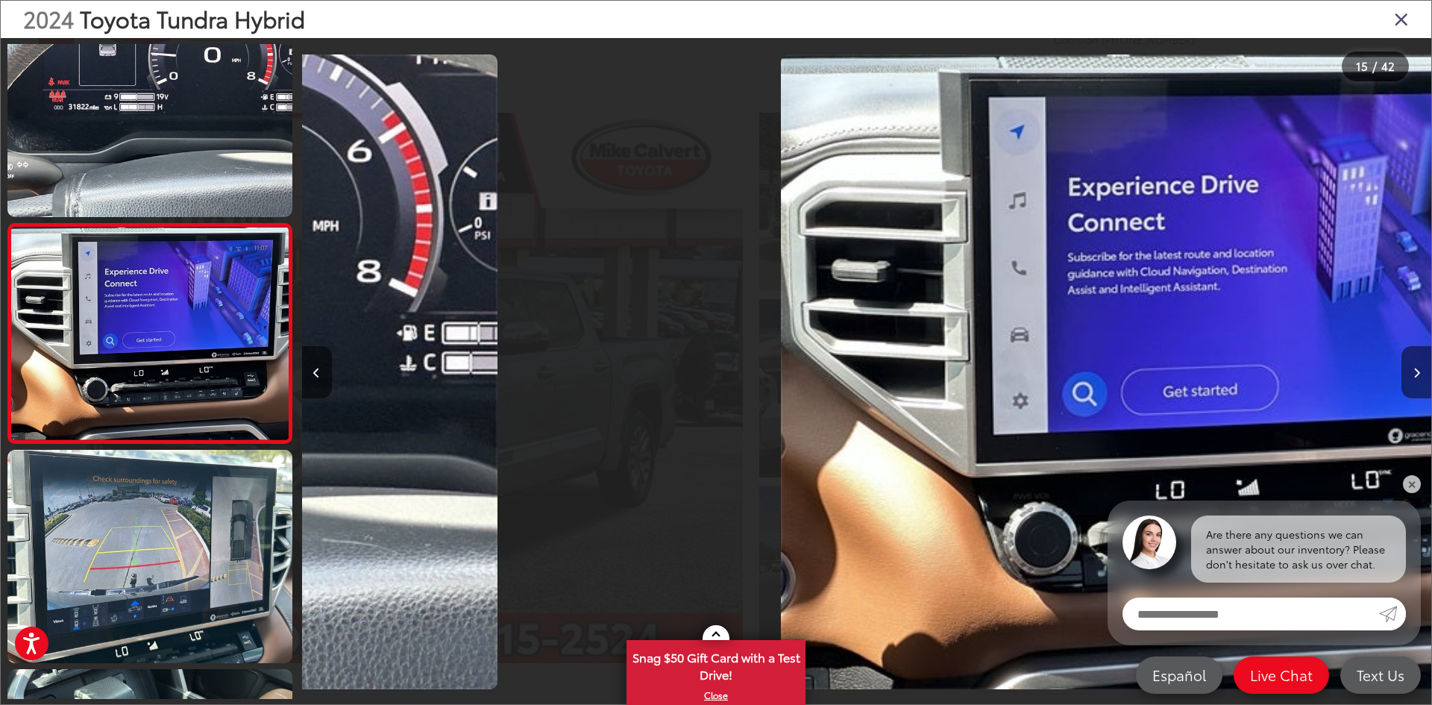
scroll to position [2899, 0]
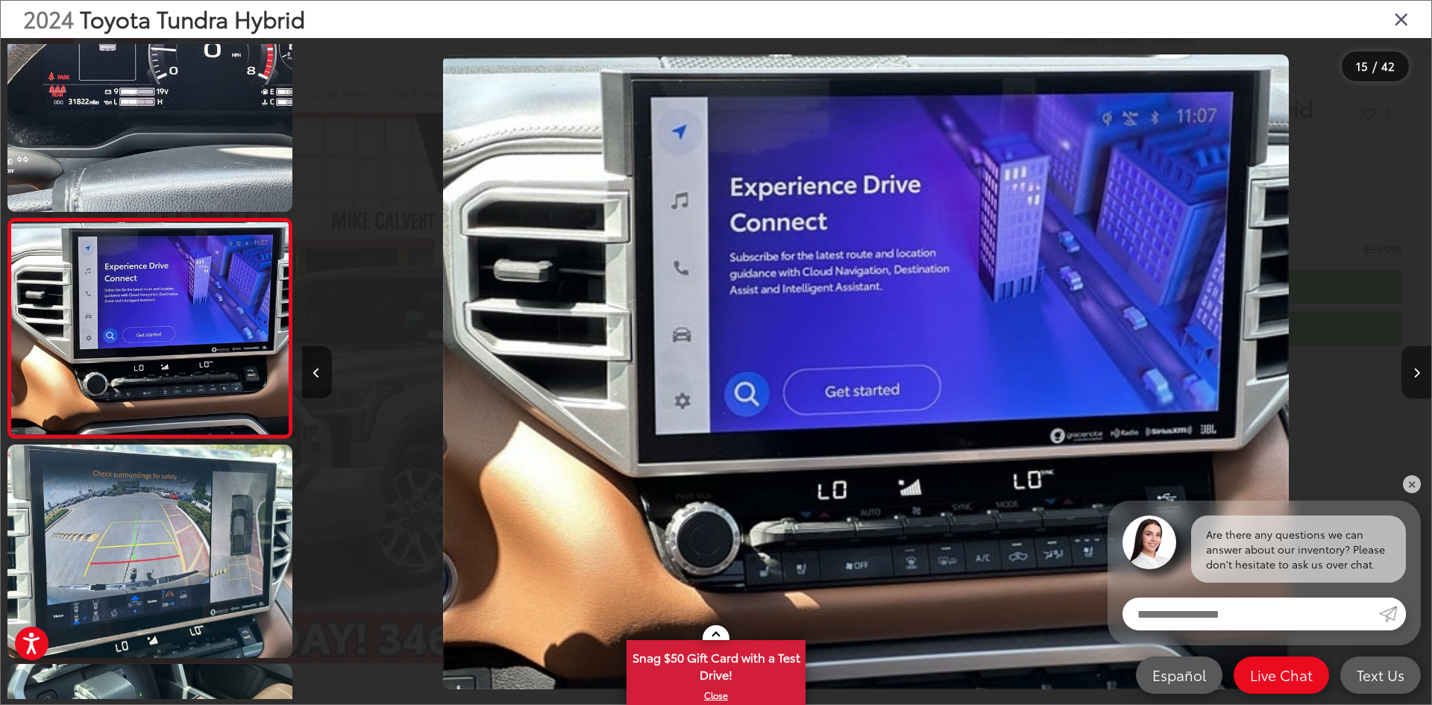
click at [1414, 380] on button "Next image" at bounding box center [1417, 372] width 30 height 52
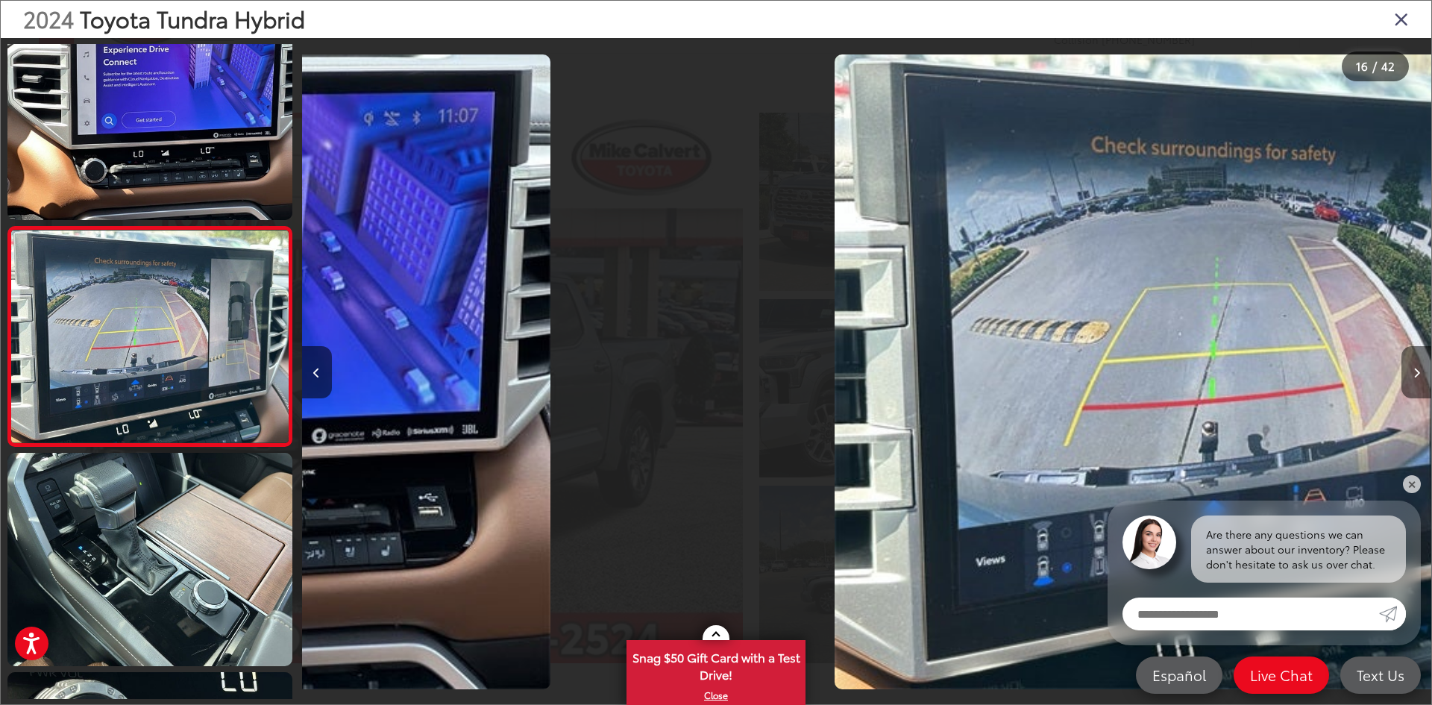
scroll to position [0, 0]
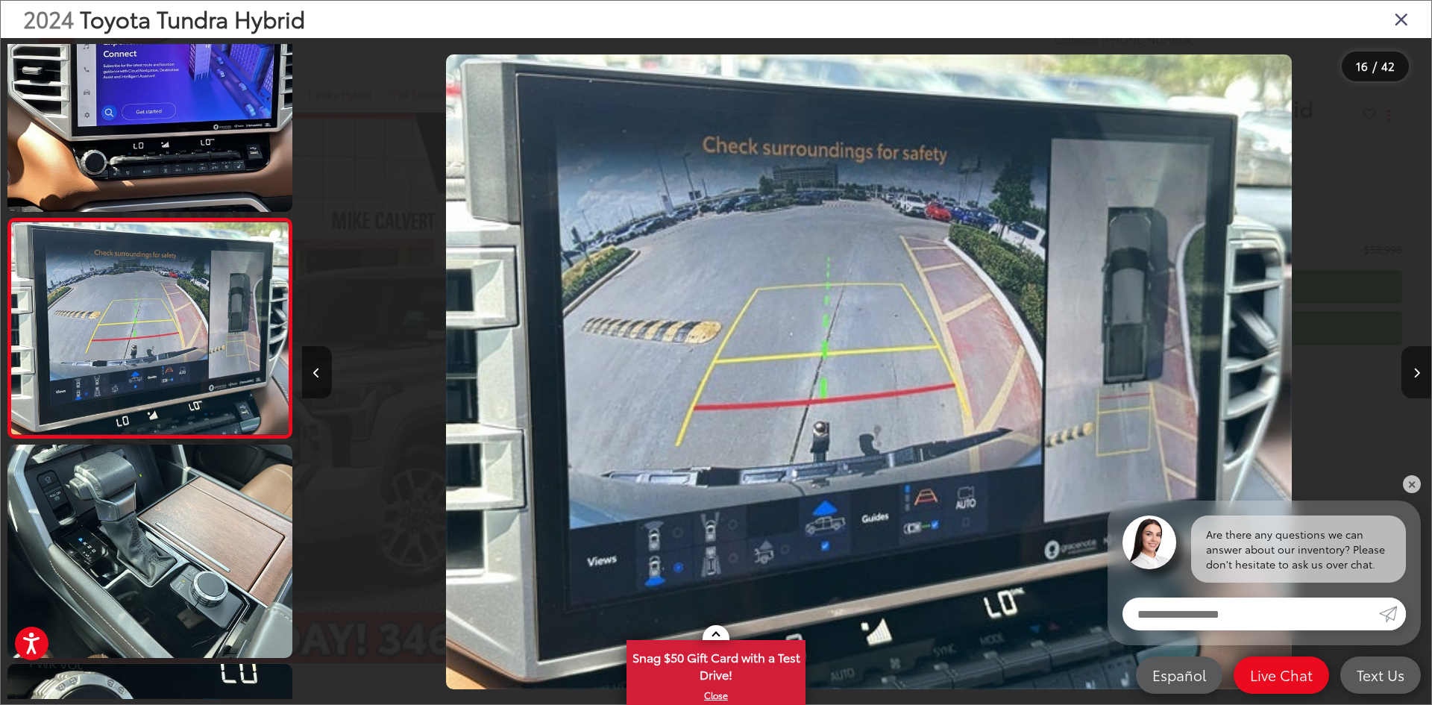
click at [1414, 380] on button "Next image" at bounding box center [1417, 372] width 30 height 52
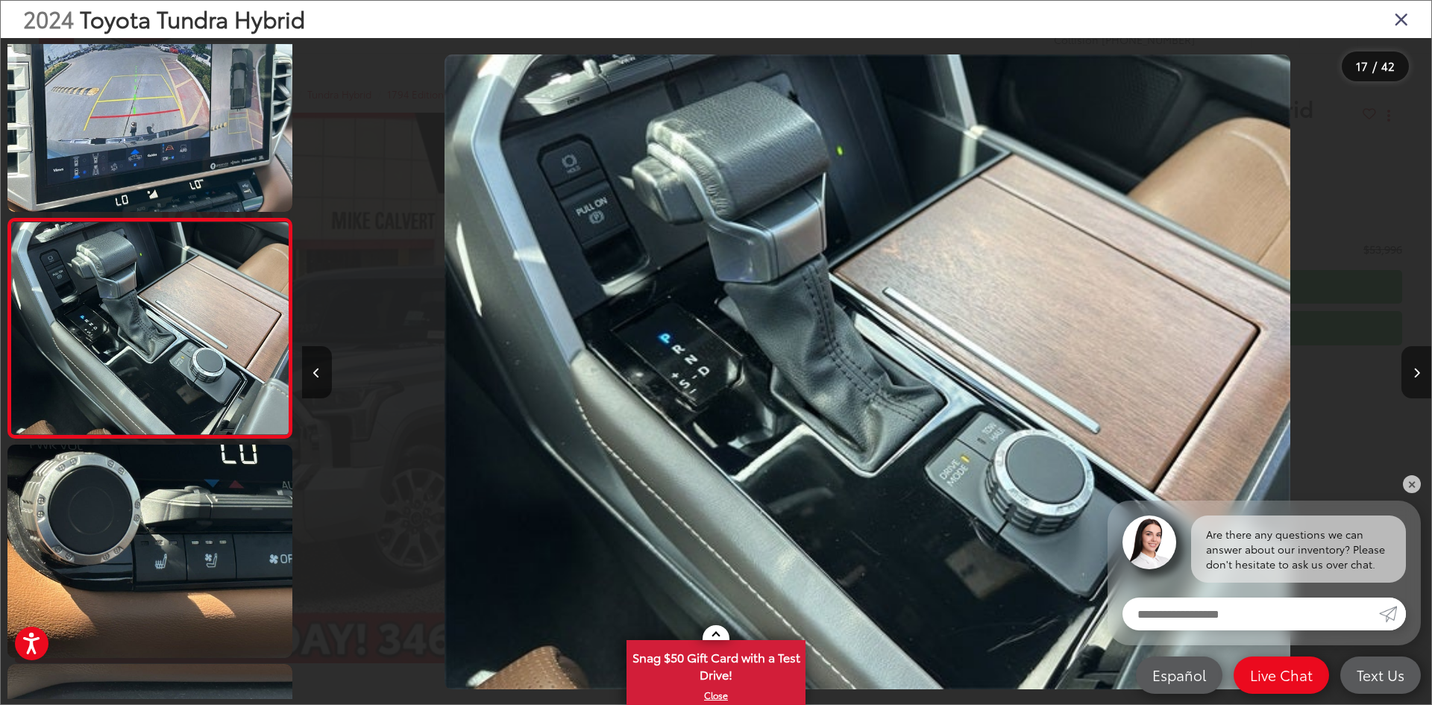
click at [1414, 380] on button "Next image" at bounding box center [1417, 372] width 30 height 52
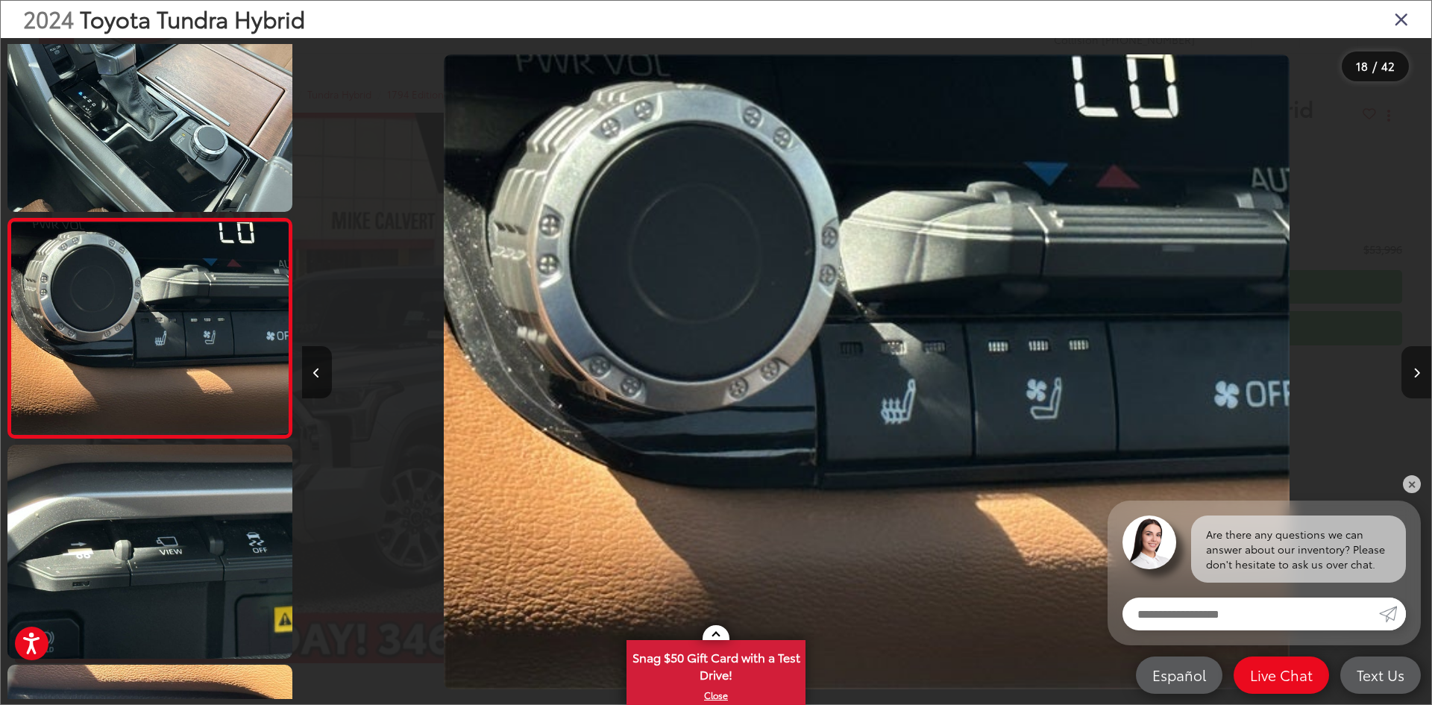
click at [1414, 380] on button "Next image" at bounding box center [1417, 372] width 30 height 52
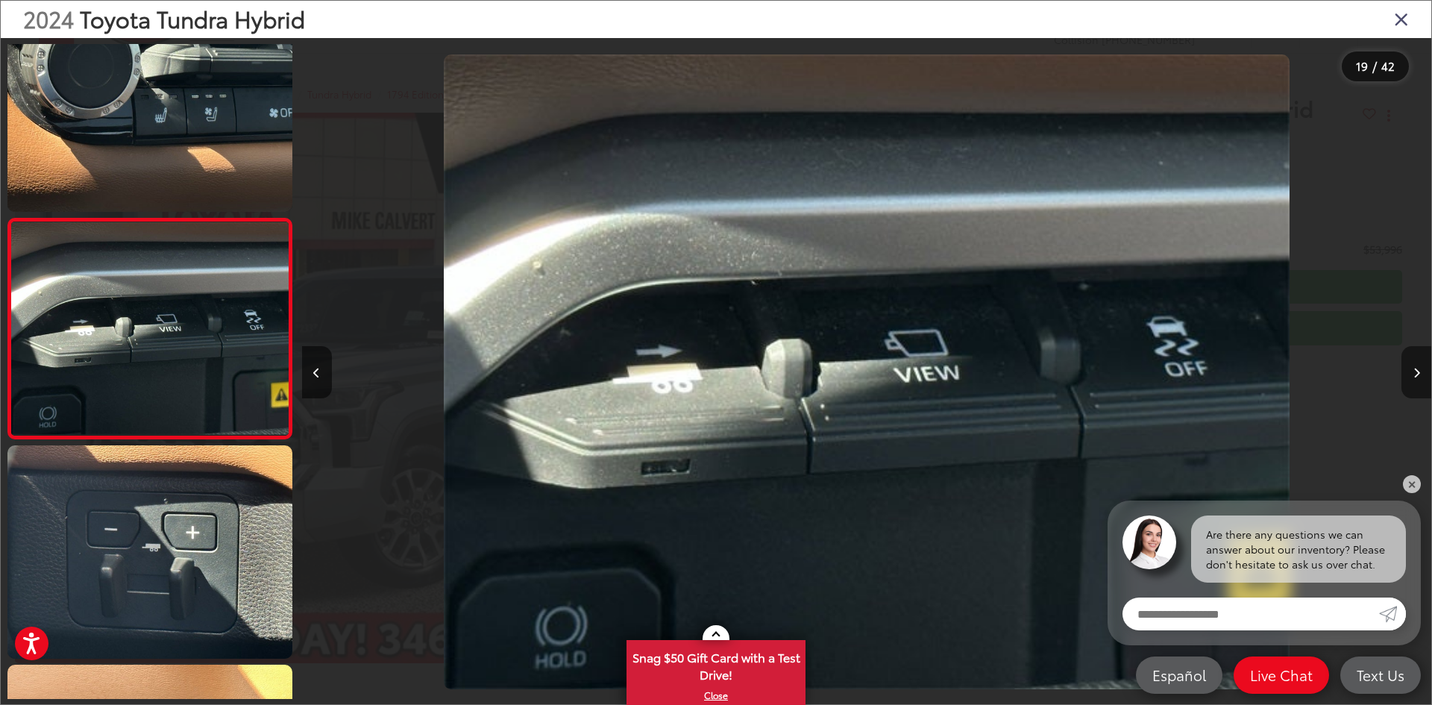
click at [1414, 380] on button "Next image" at bounding box center [1417, 372] width 30 height 52
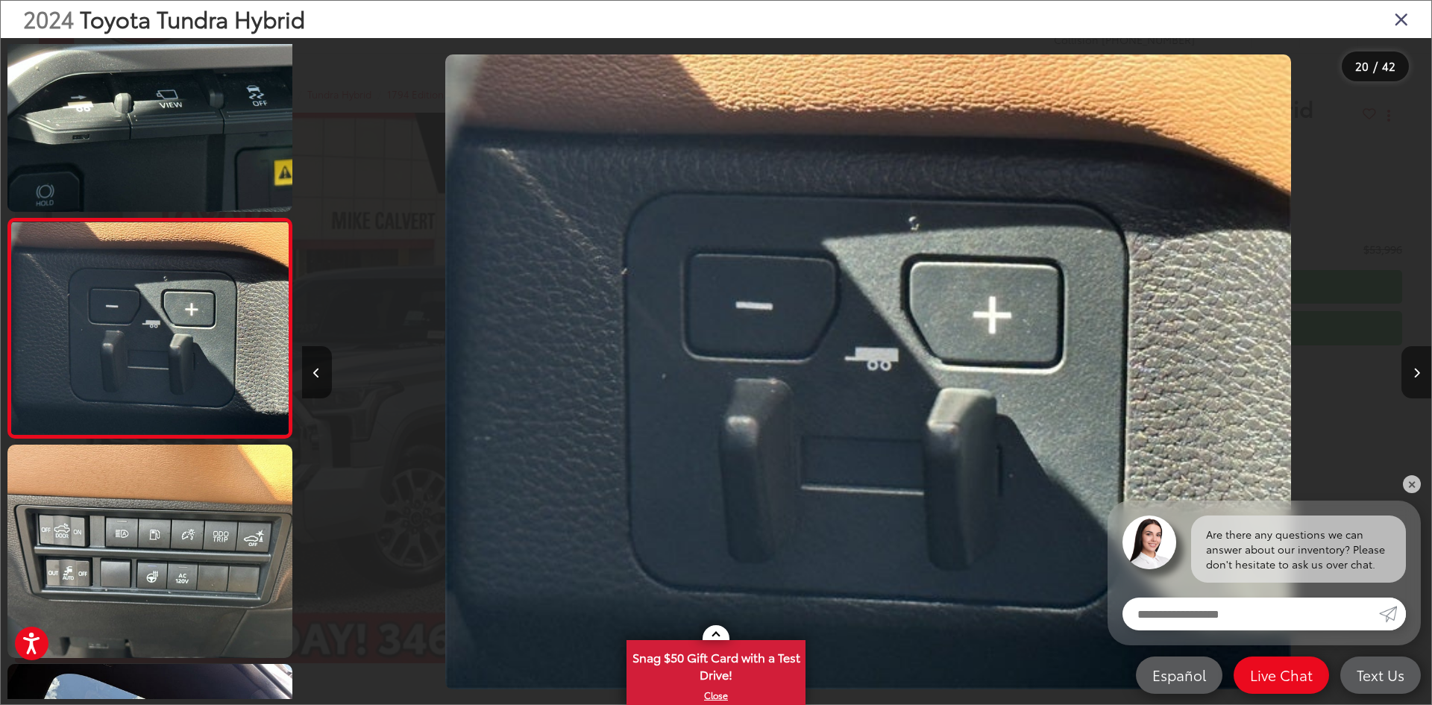
click at [1414, 380] on button "Next image" at bounding box center [1417, 372] width 30 height 52
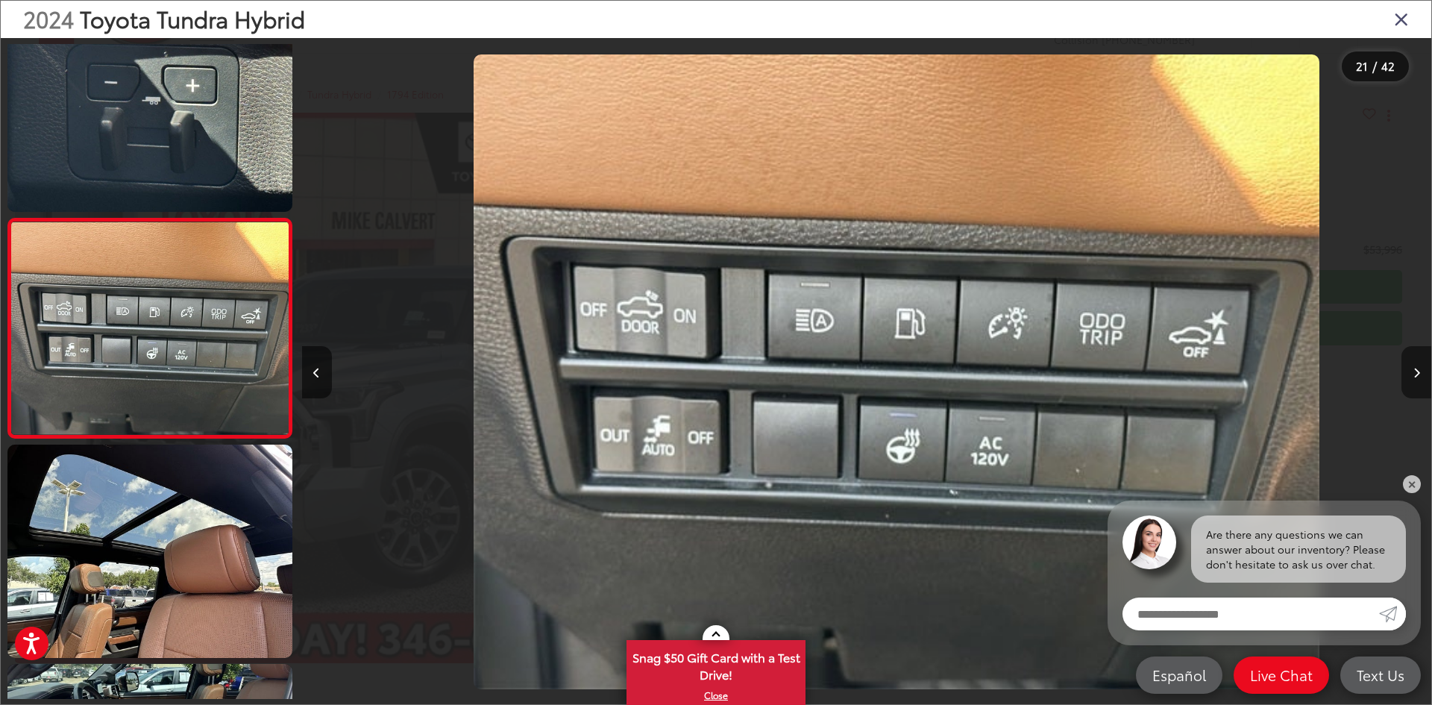
click at [1414, 380] on button "Next image" at bounding box center [1417, 372] width 30 height 52
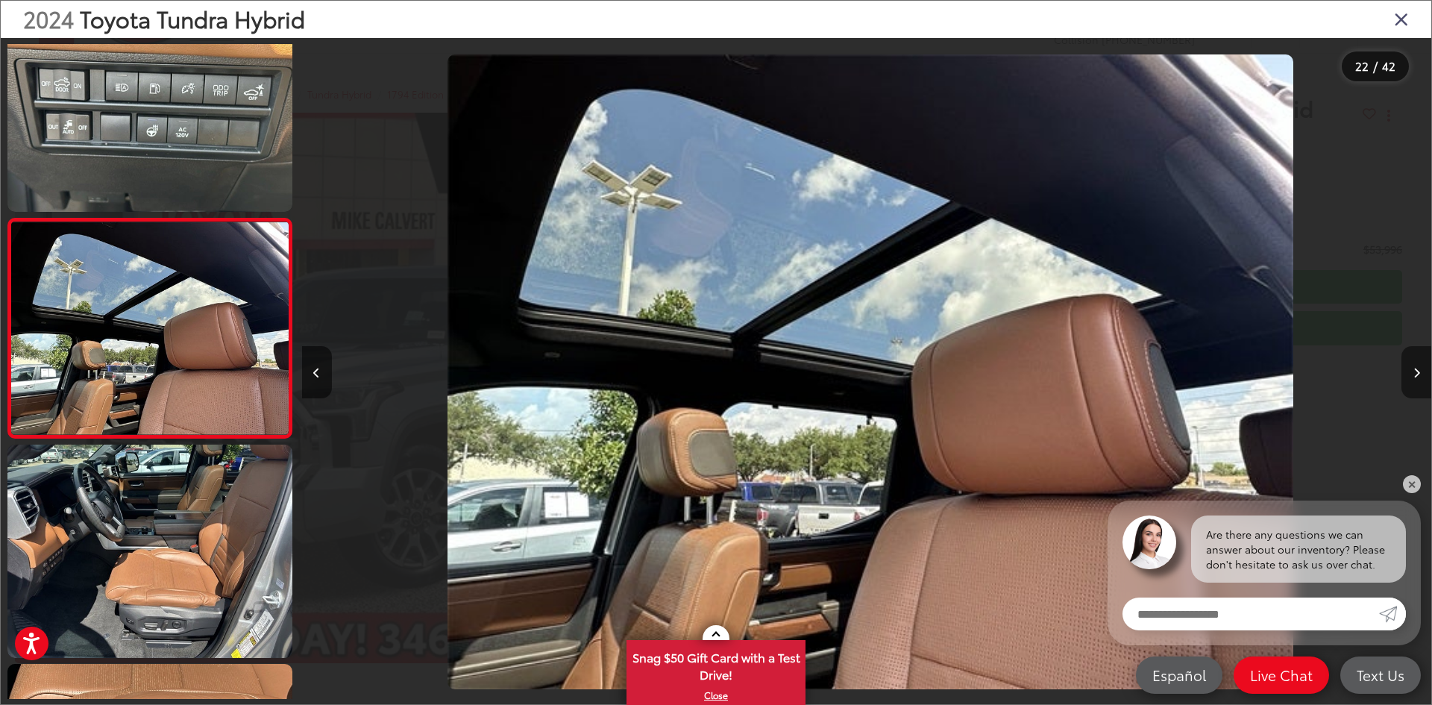
click at [1414, 380] on button "Next image" at bounding box center [1417, 372] width 30 height 52
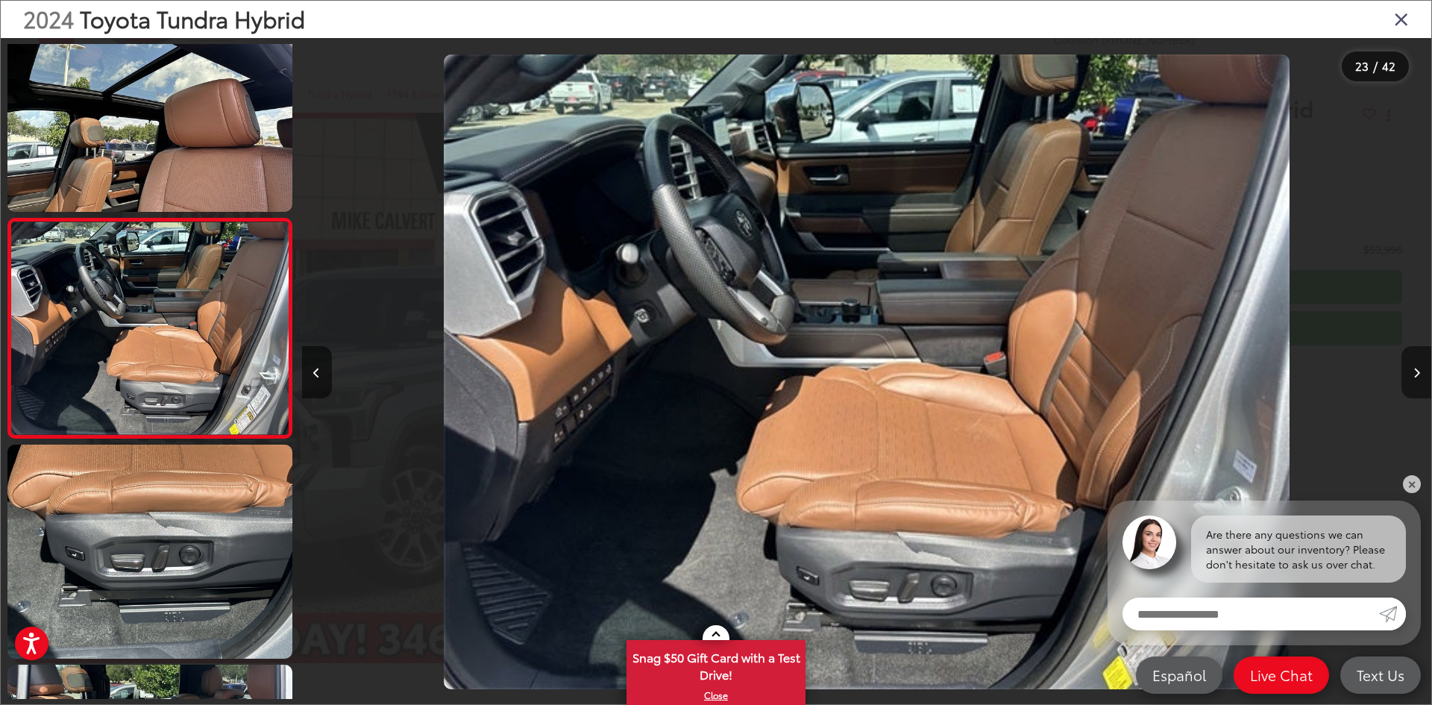
click at [1414, 380] on button "Next image" at bounding box center [1417, 372] width 30 height 52
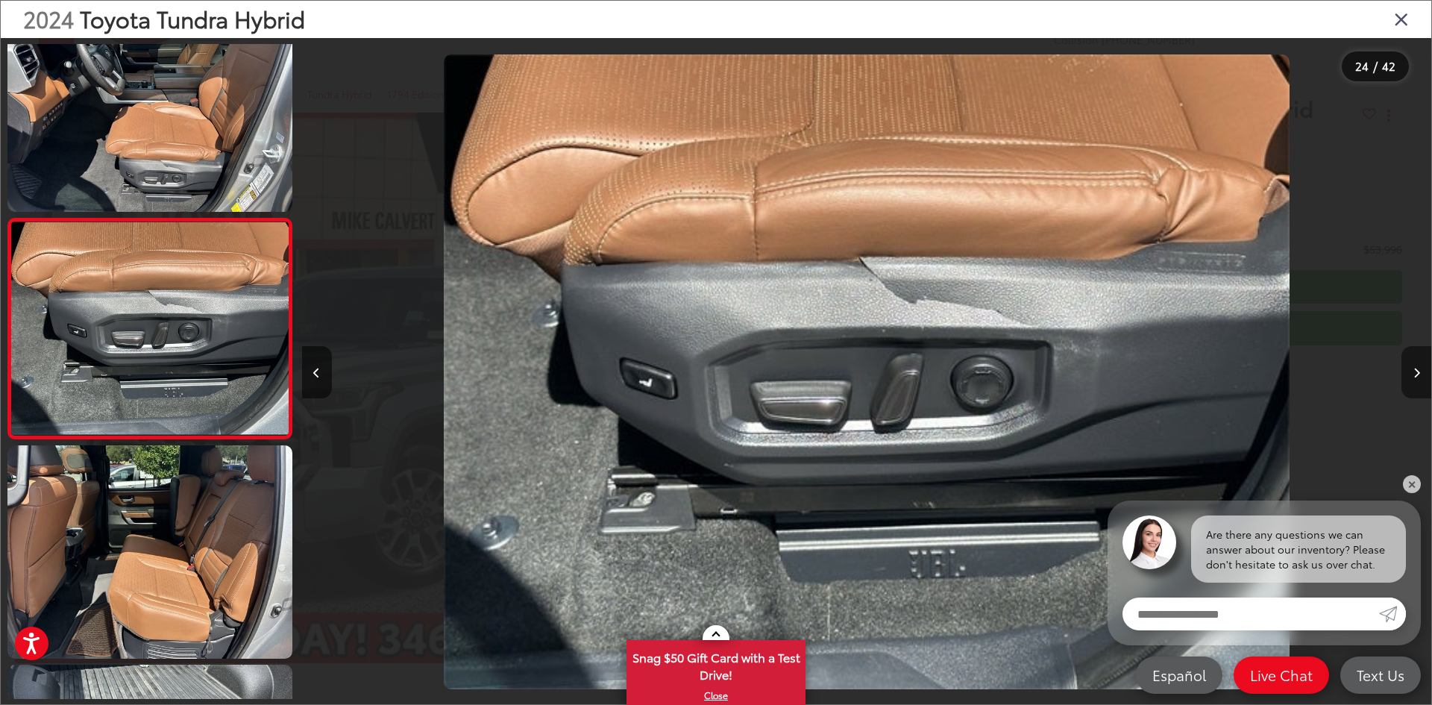
click at [1414, 380] on button "Next image" at bounding box center [1417, 372] width 30 height 52
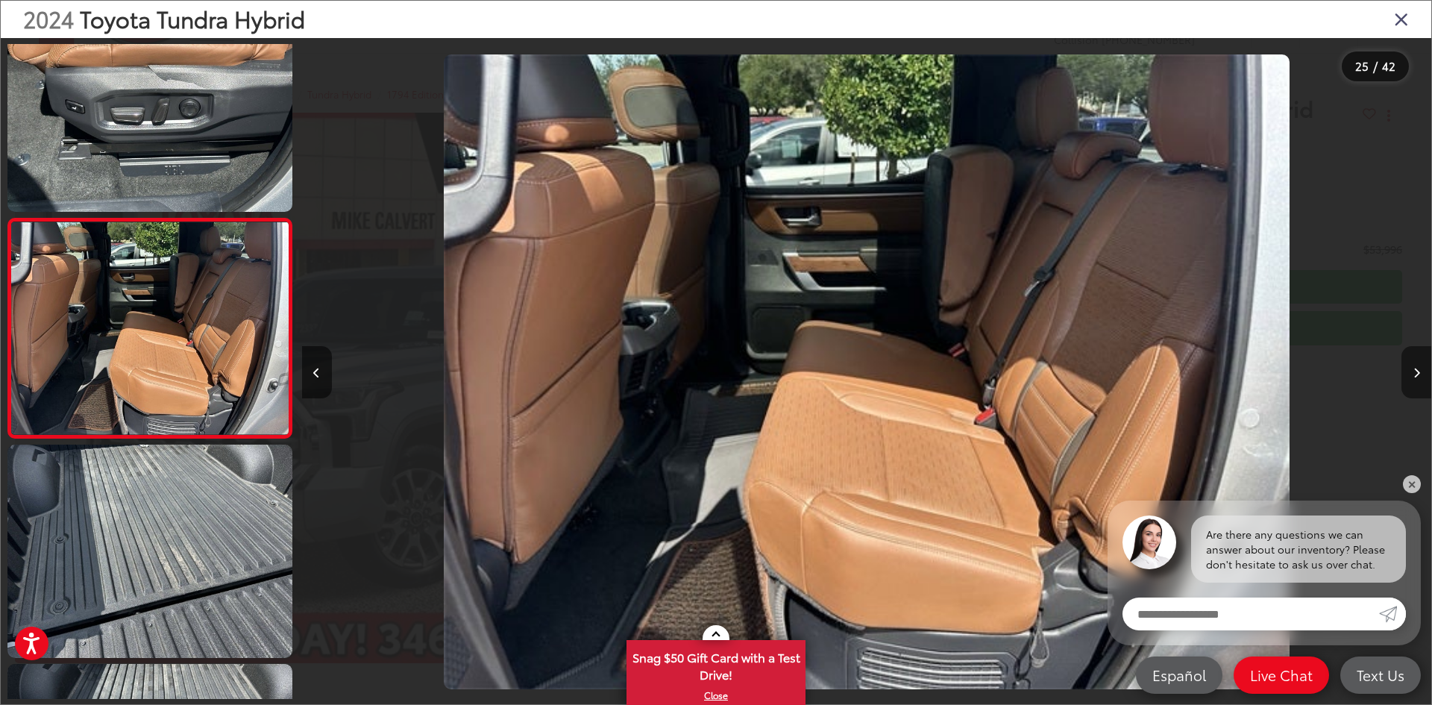
click at [1414, 380] on button "Next image" at bounding box center [1417, 372] width 30 height 52
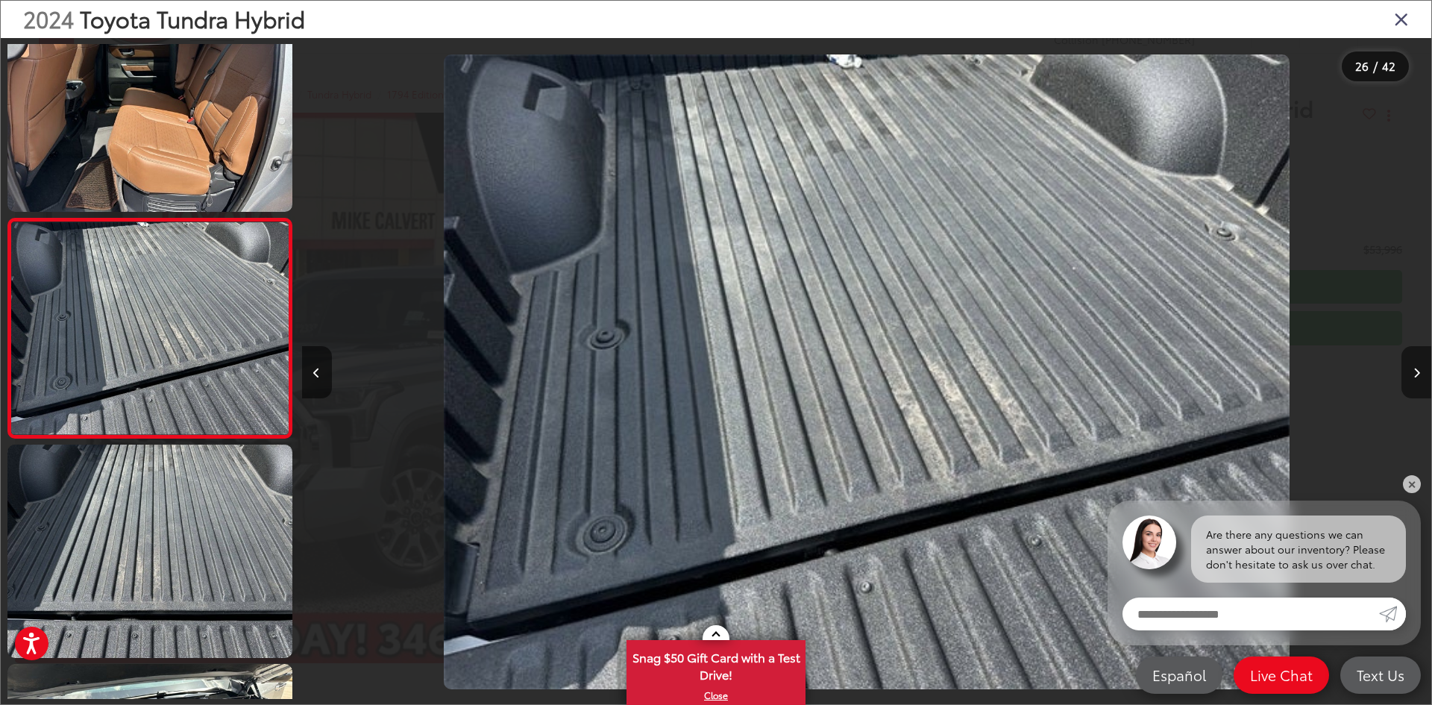
click at [1414, 380] on button "Next image" at bounding box center [1417, 372] width 30 height 52
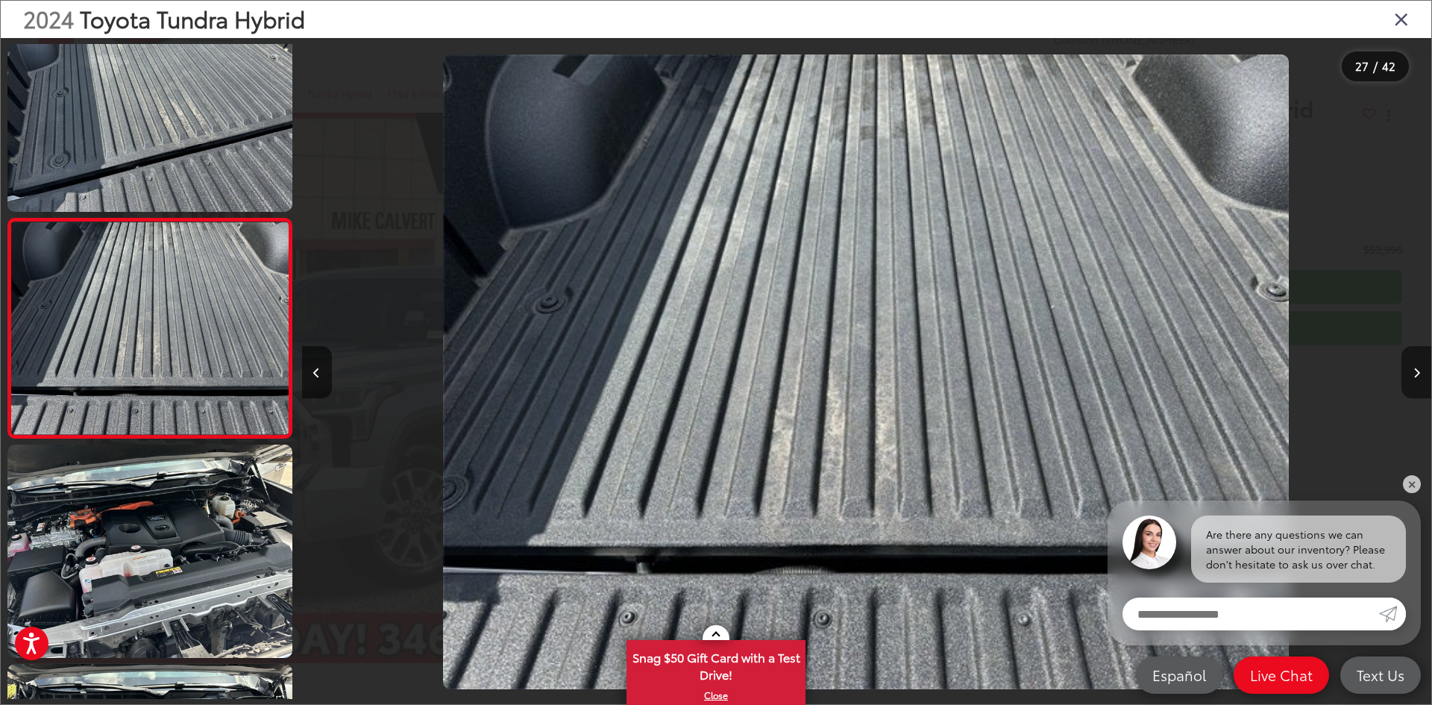
click at [1414, 380] on button "Next image" at bounding box center [1417, 372] width 30 height 52
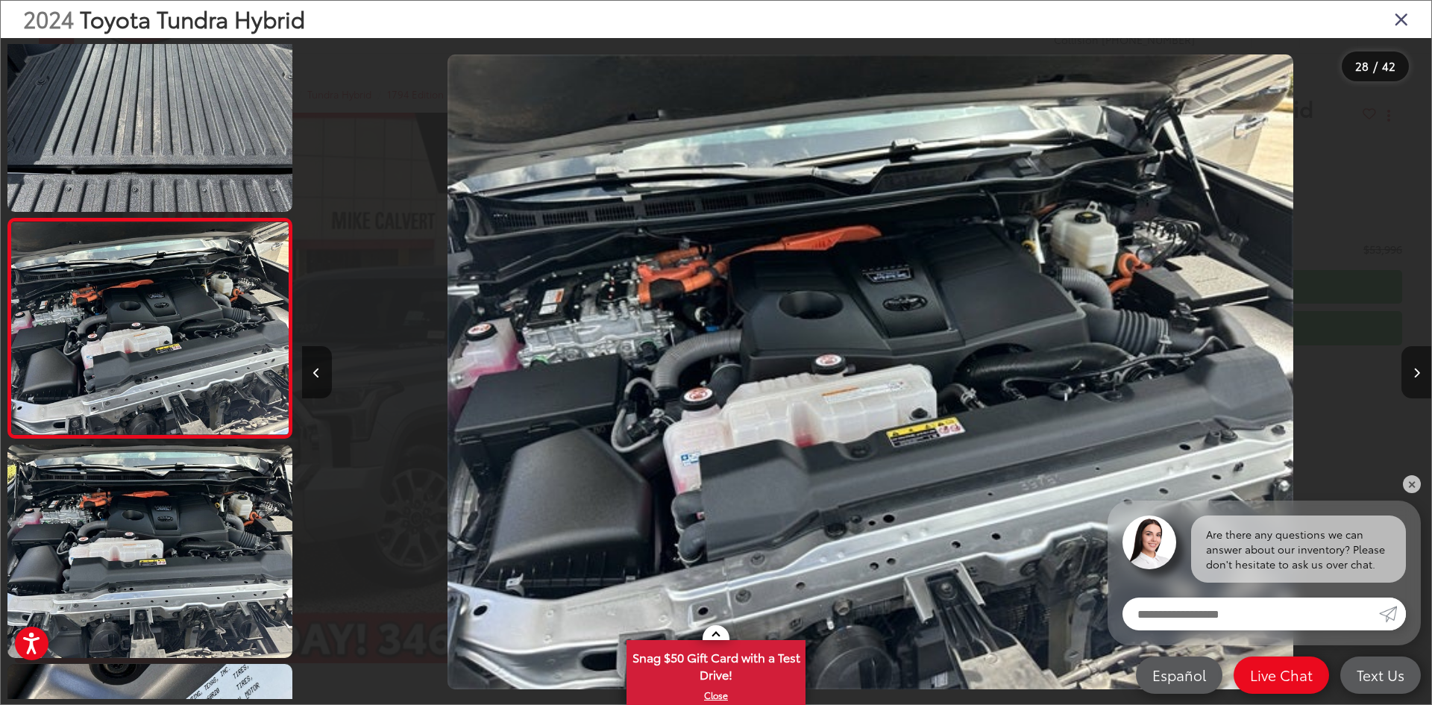
click at [1414, 380] on button "Next image" at bounding box center [1417, 372] width 30 height 52
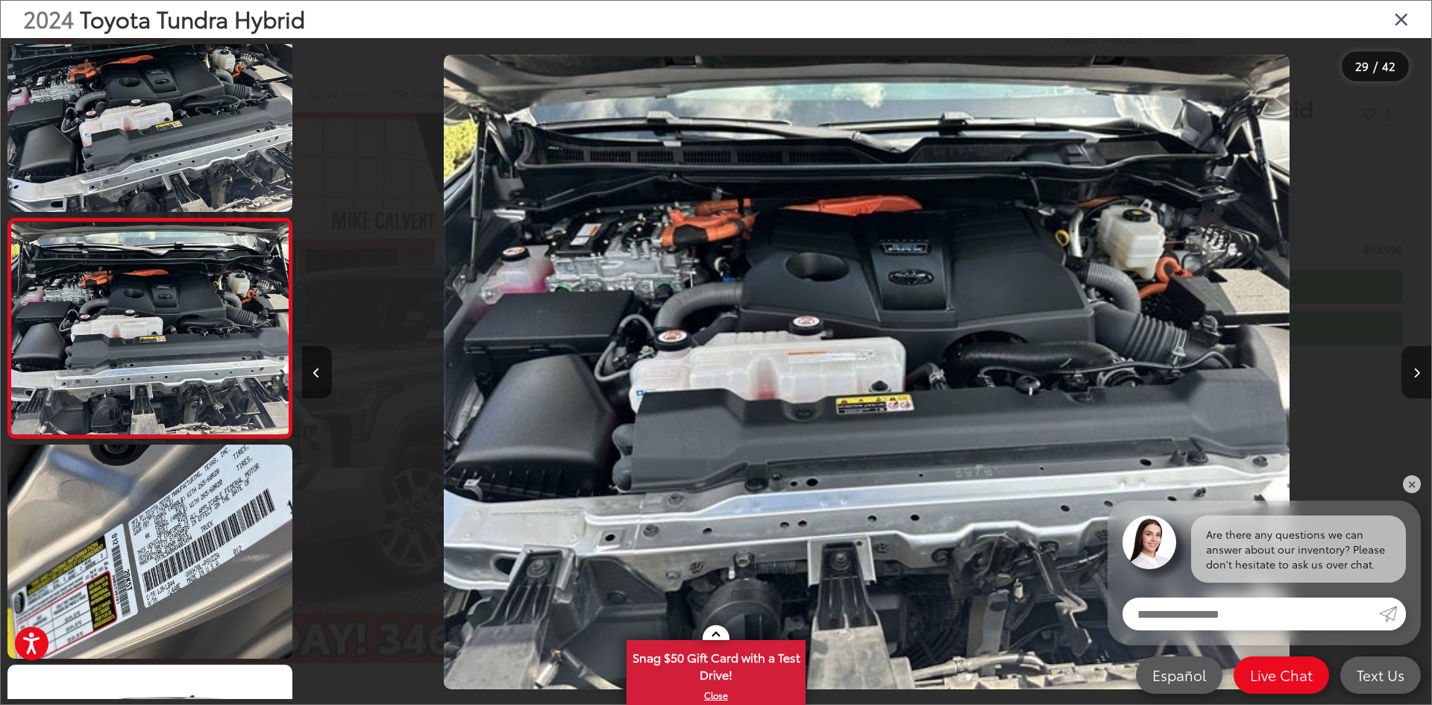
click at [1414, 380] on button "Next image" at bounding box center [1417, 372] width 30 height 52
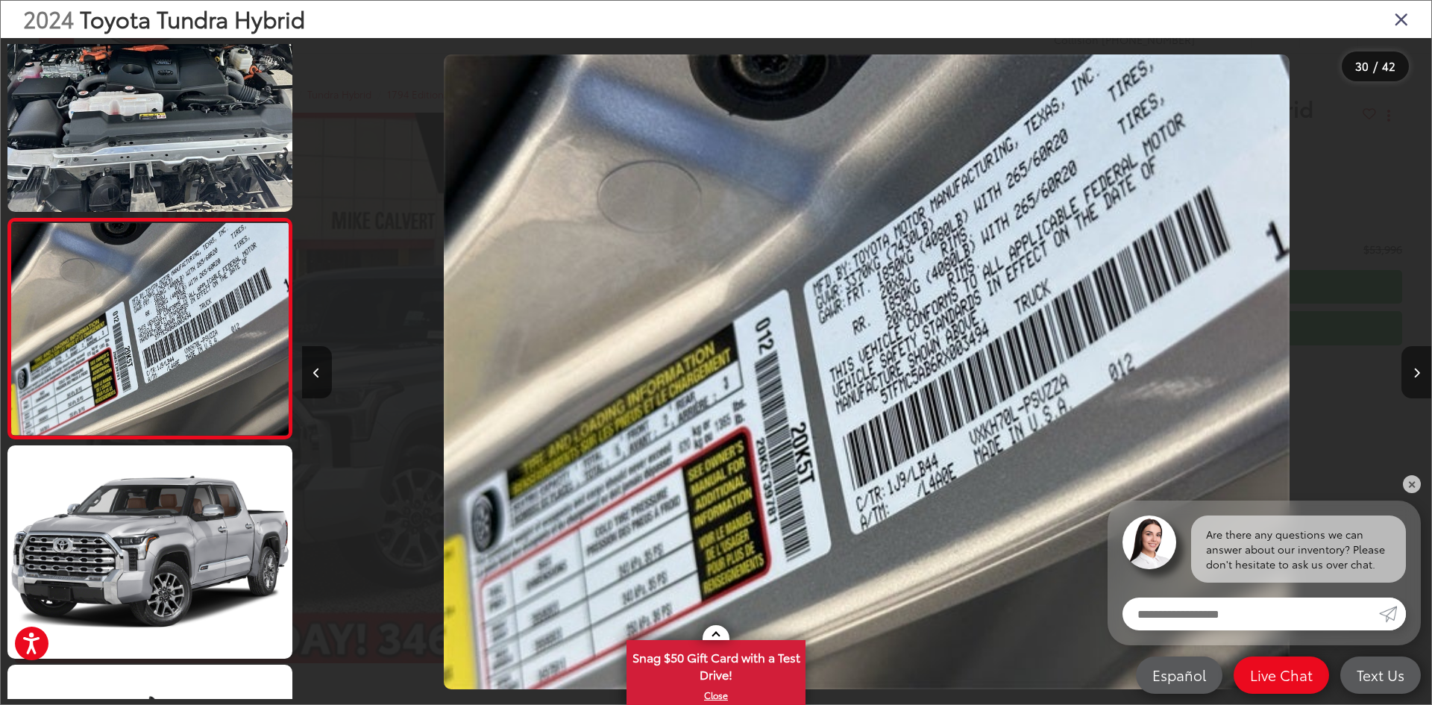
click at [1414, 380] on button "Next image" at bounding box center [1417, 372] width 30 height 52
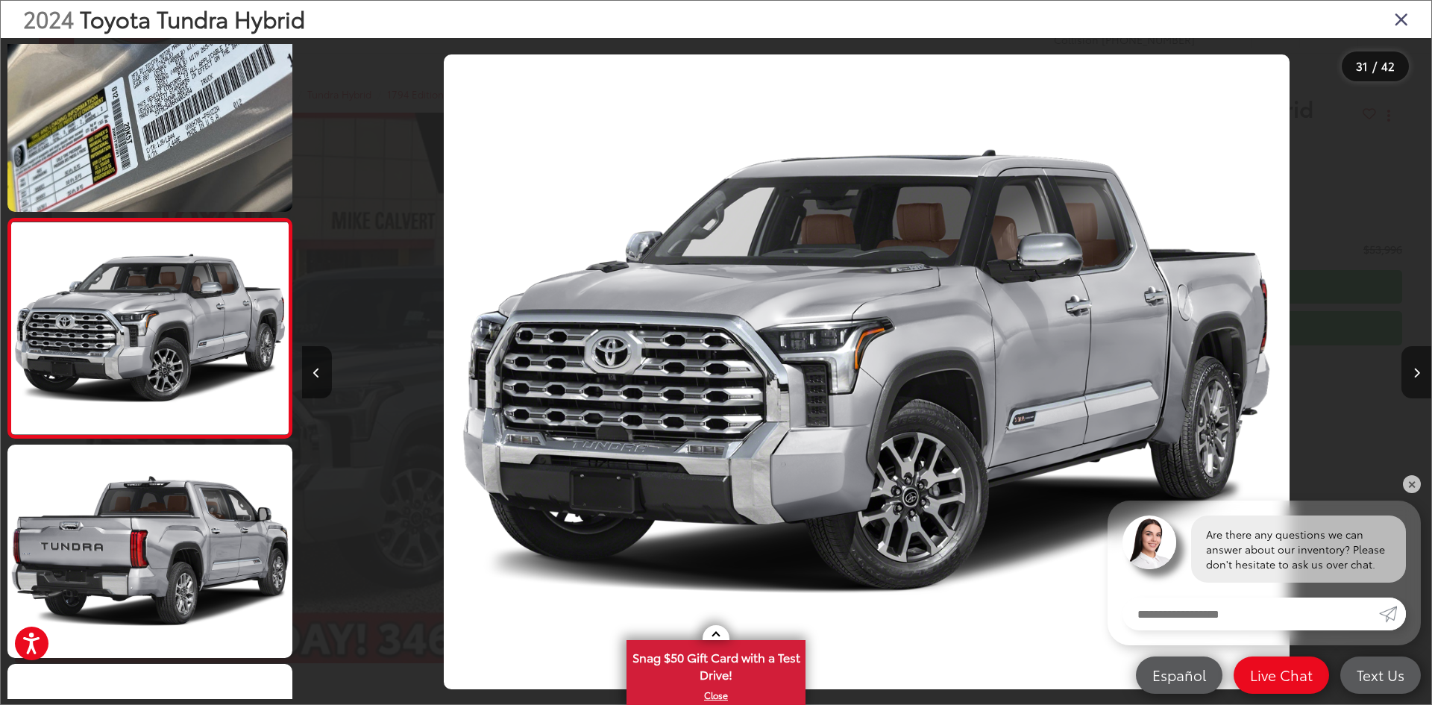
click at [1414, 380] on button "Next image" at bounding box center [1417, 372] width 30 height 52
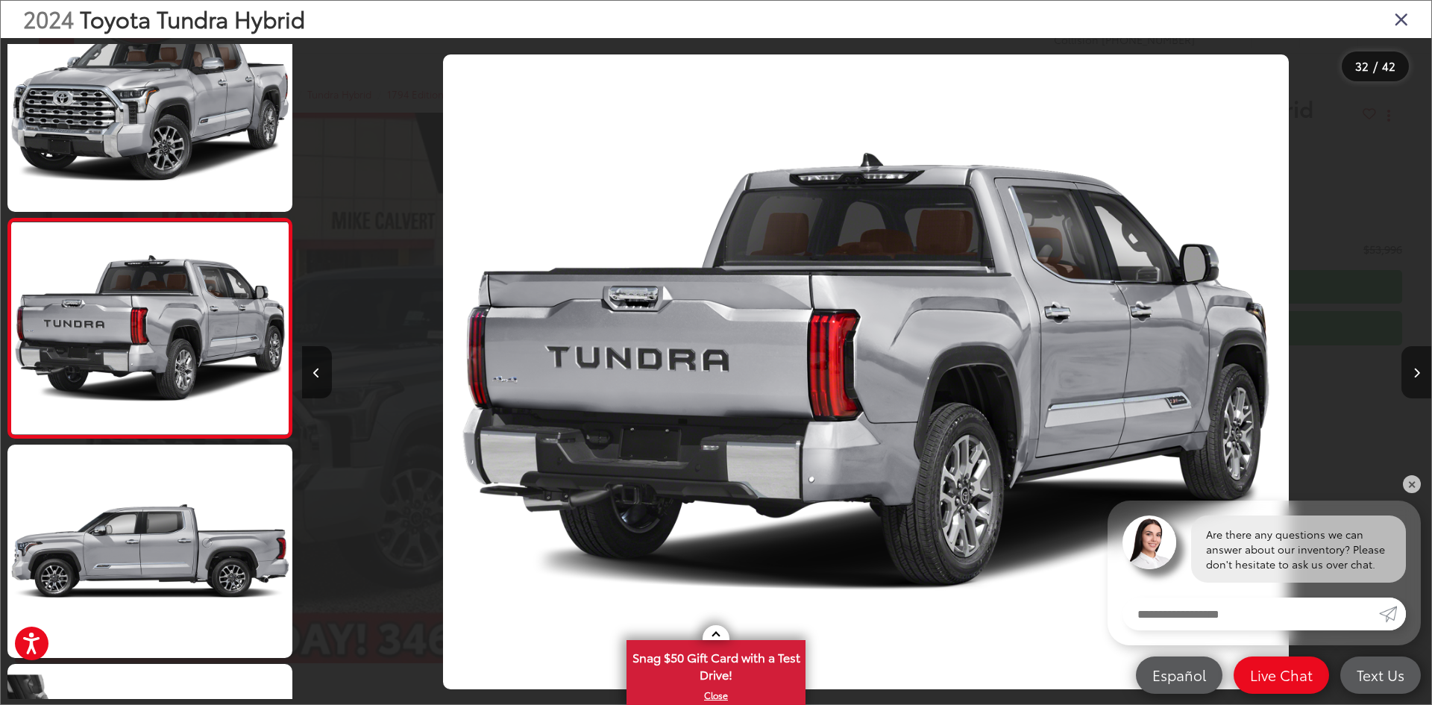
click at [1414, 380] on button "Next image" at bounding box center [1417, 372] width 30 height 52
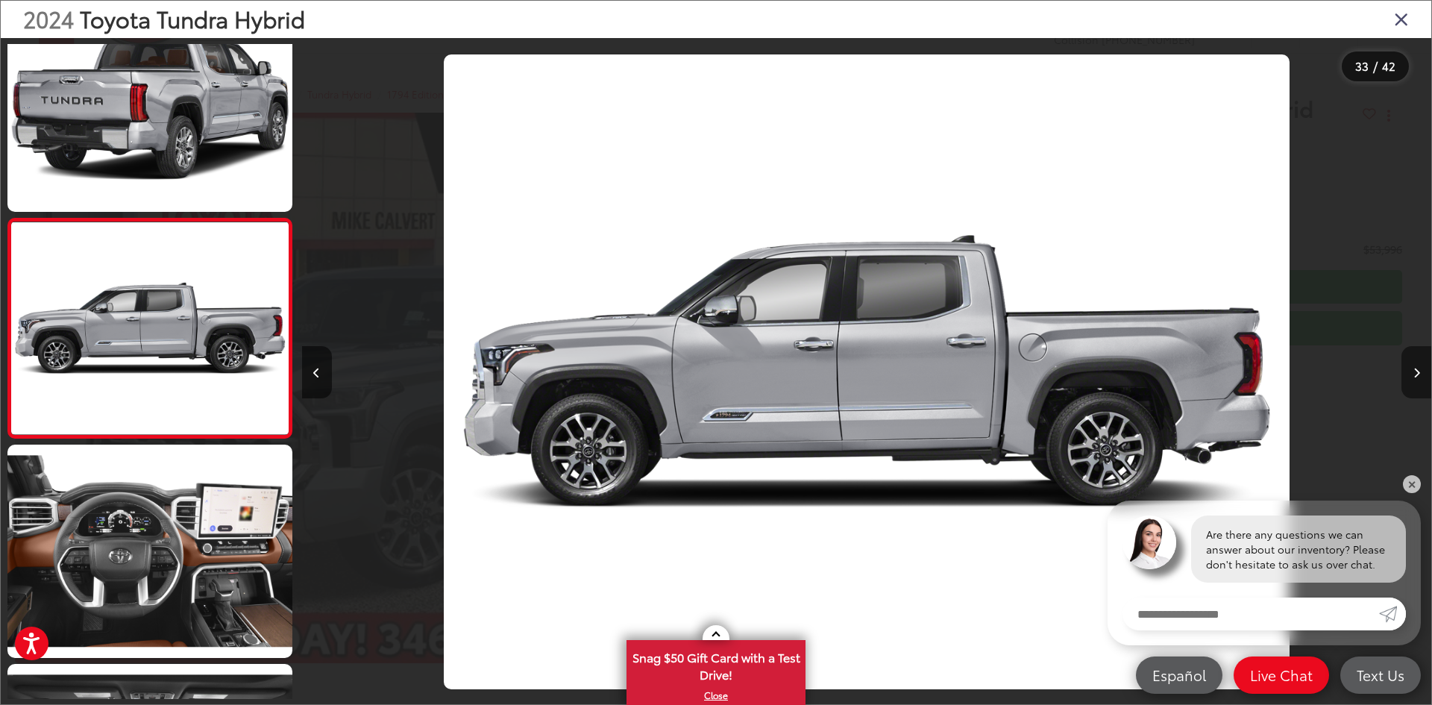
click at [1414, 380] on button "Next image" at bounding box center [1417, 372] width 30 height 52
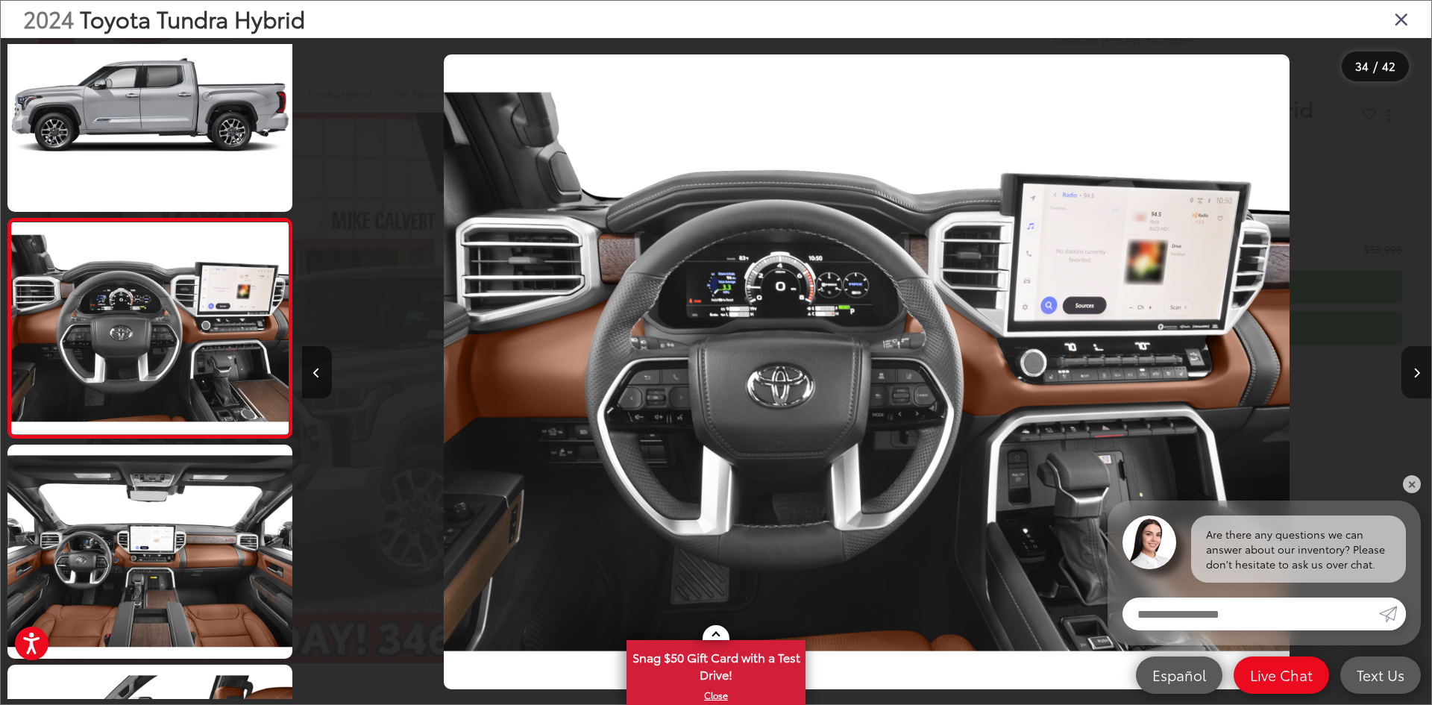
click at [1414, 380] on button "Next image" at bounding box center [1417, 372] width 30 height 52
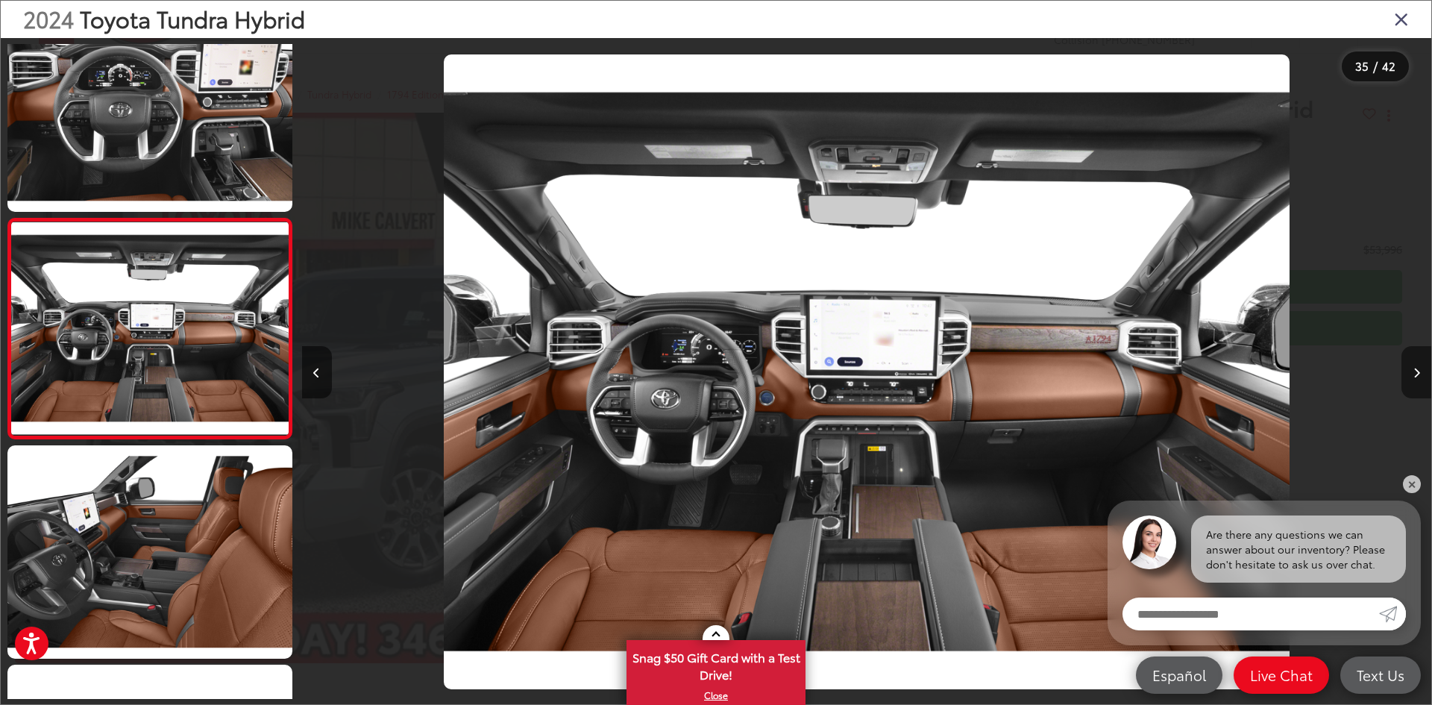
click at [1414, 380] on button "Next image" at bounding box center [1417, 372] width 30 height 52
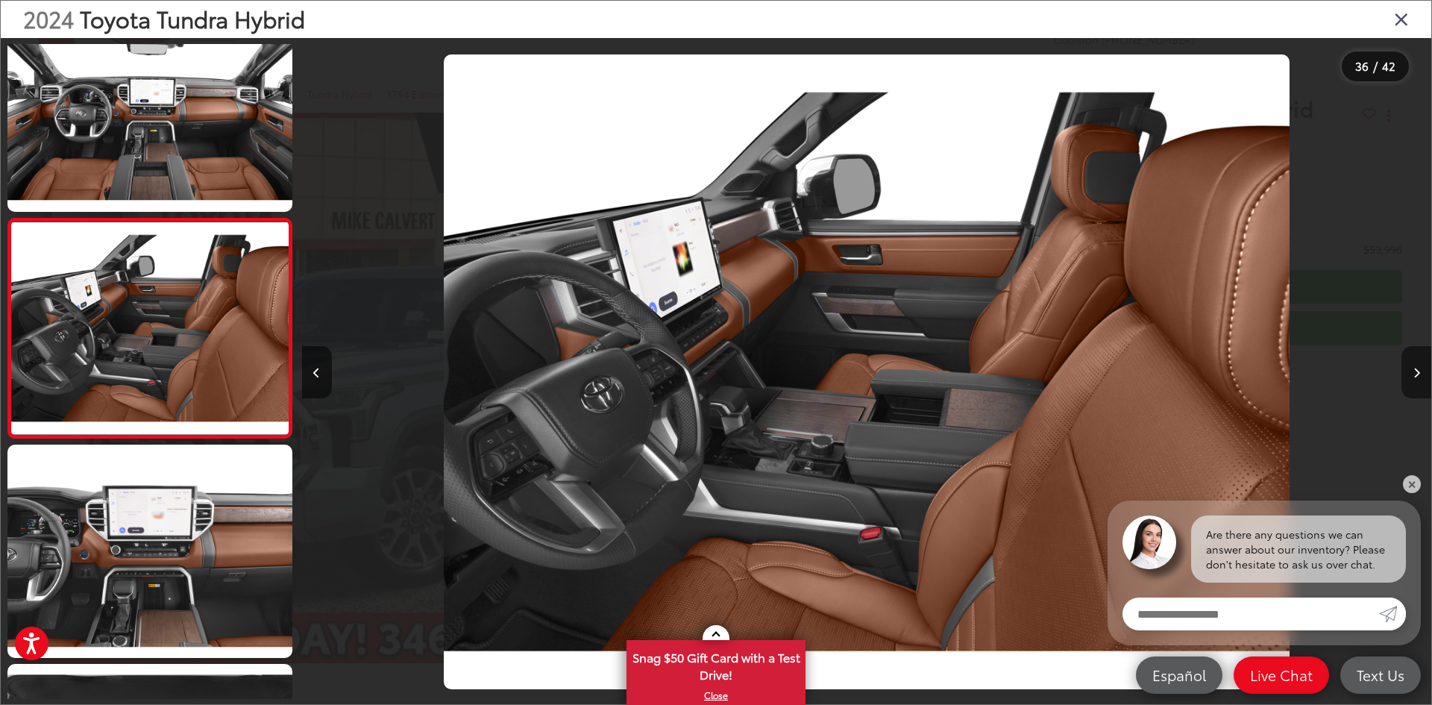
click at [1414, 380] on button "Next image" at bounding box center [1417, 372] width 30 height 52
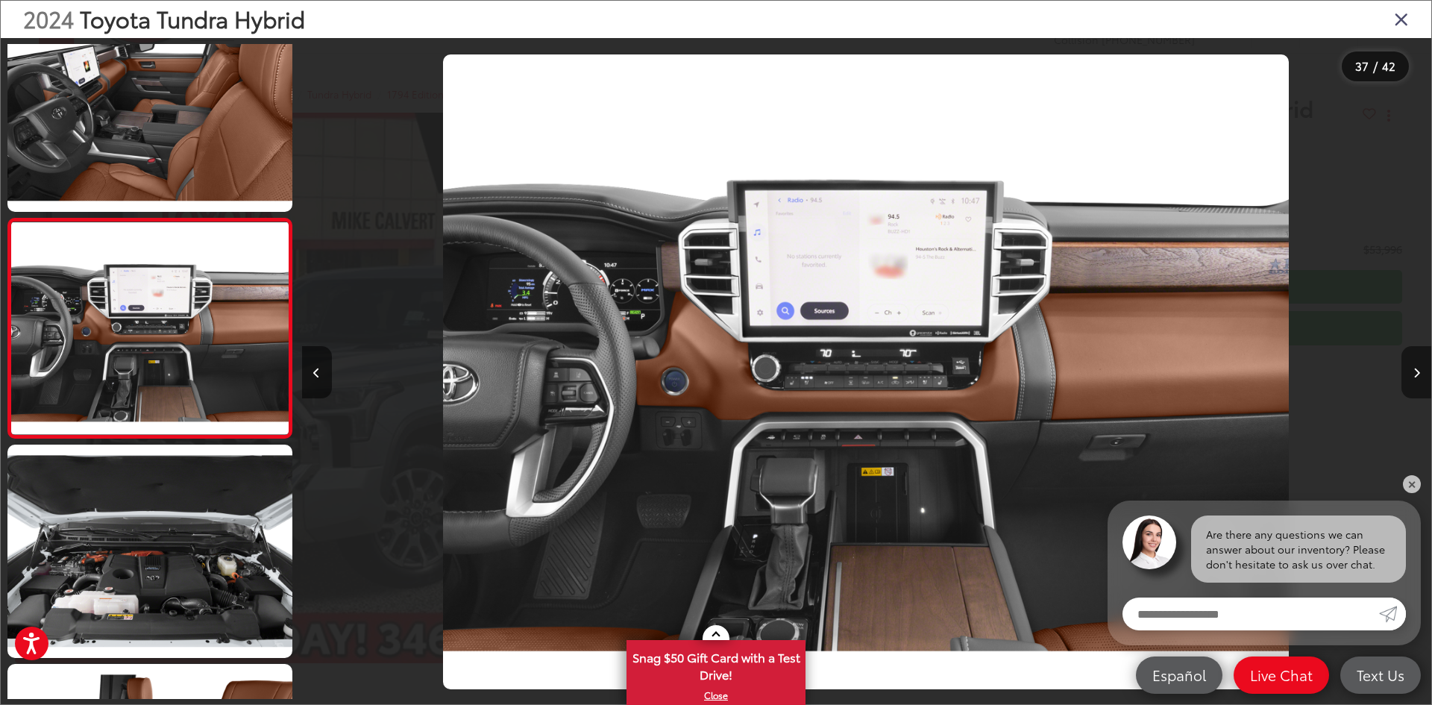
click at [1414, 380] on button "Next image" at bounding box center [1417, 372] width 30 height 52
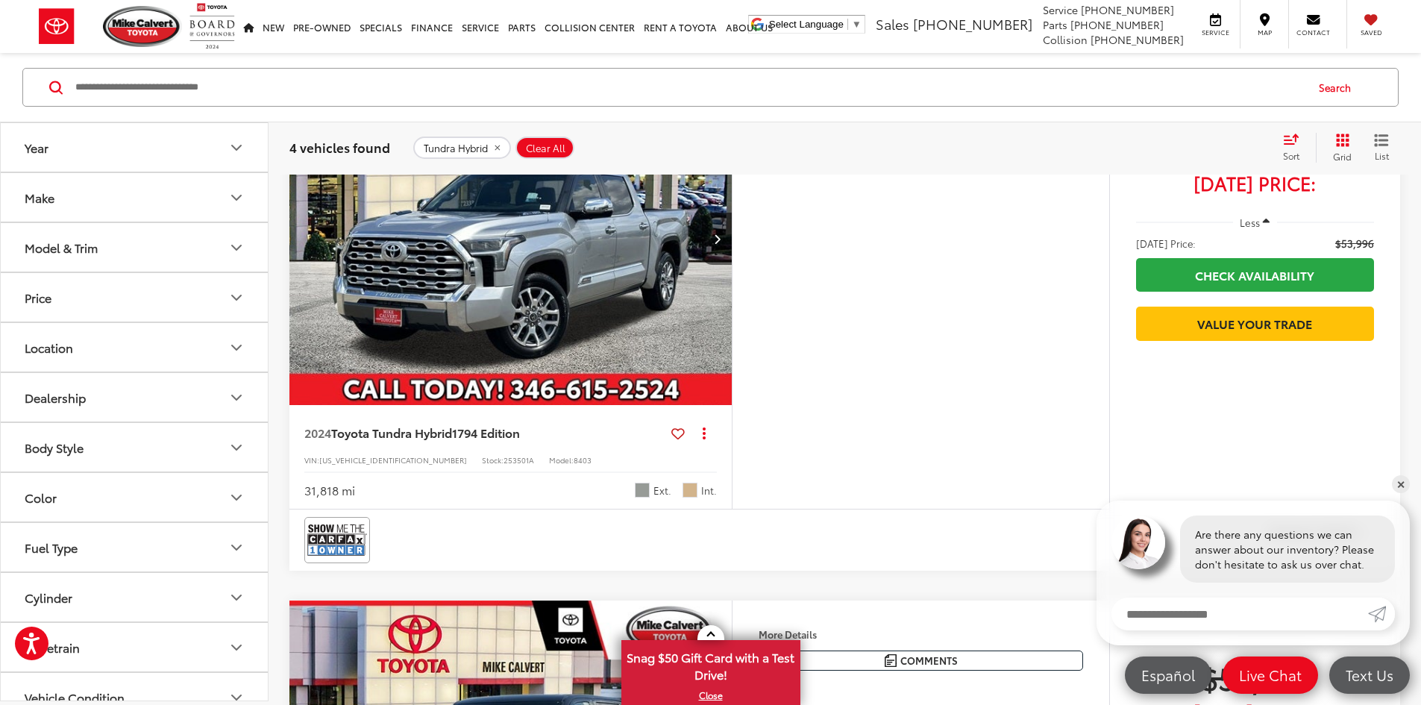
scroll to position [693, 0]
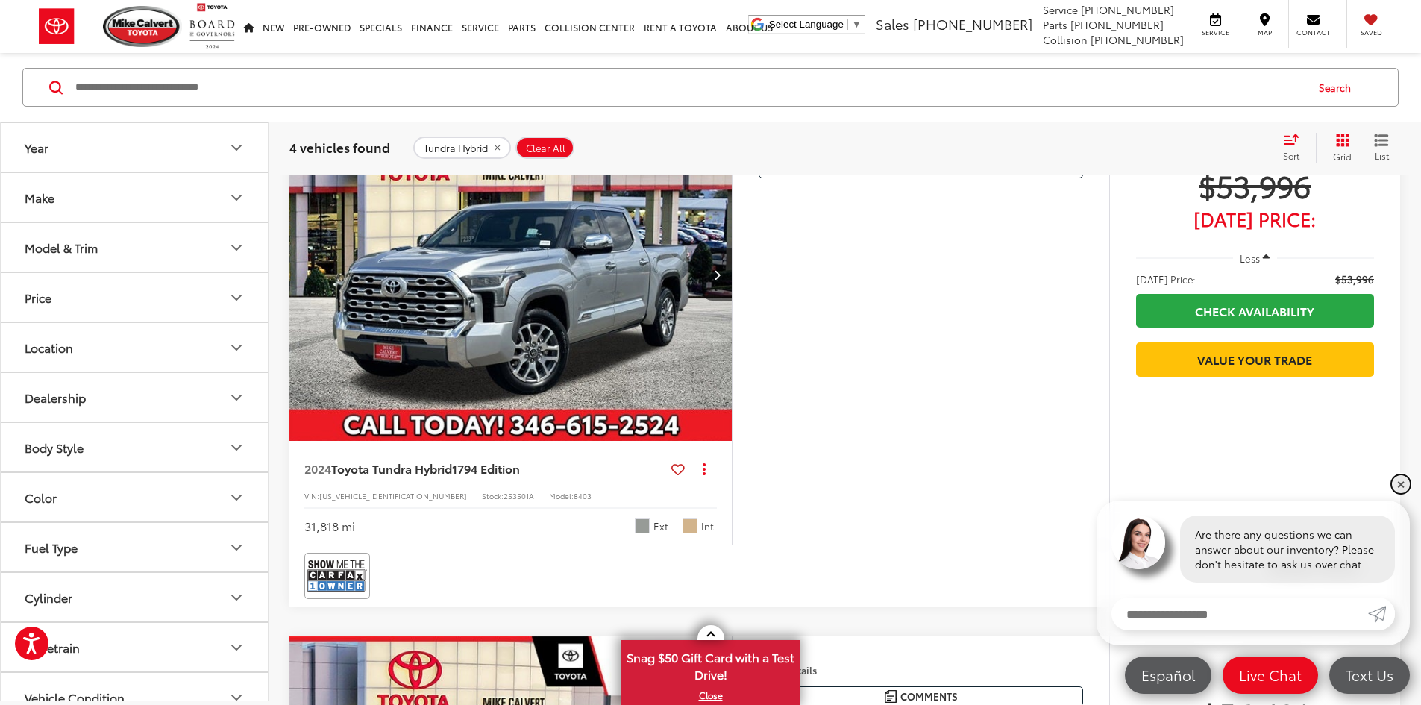
click at [1399, 483] on link "✕" at bounding box center [1401, 484] width 18 height 18
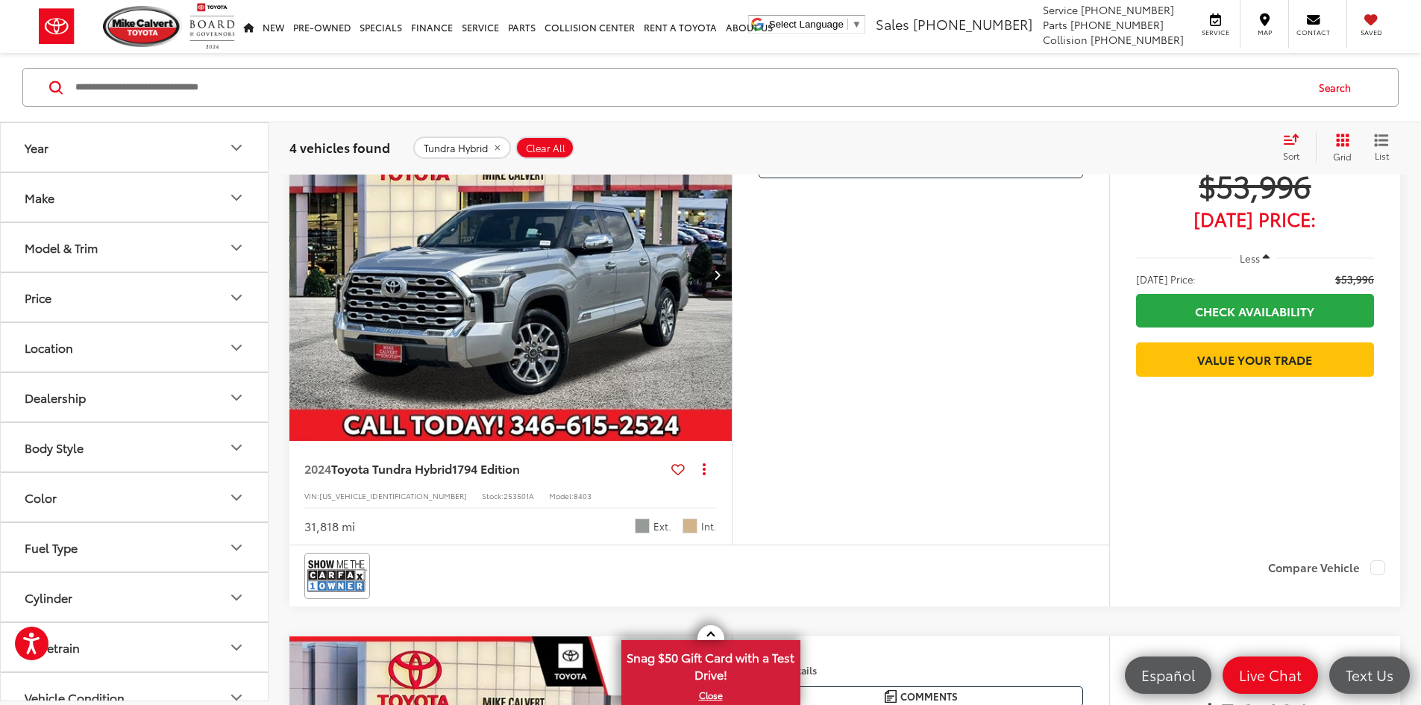
scroll to position [768, 0]
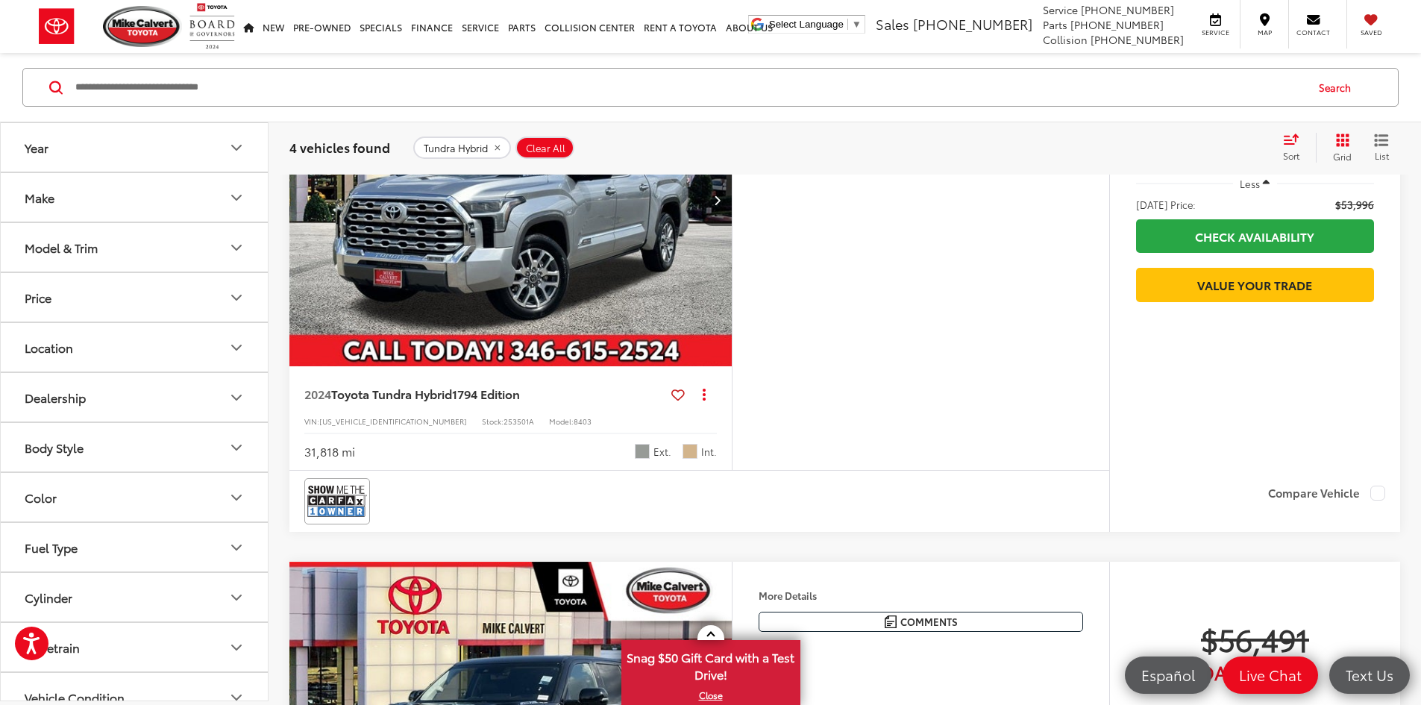
click at [0, 0] on button "More..." at bounding box center [0, 0] width 0 height 0
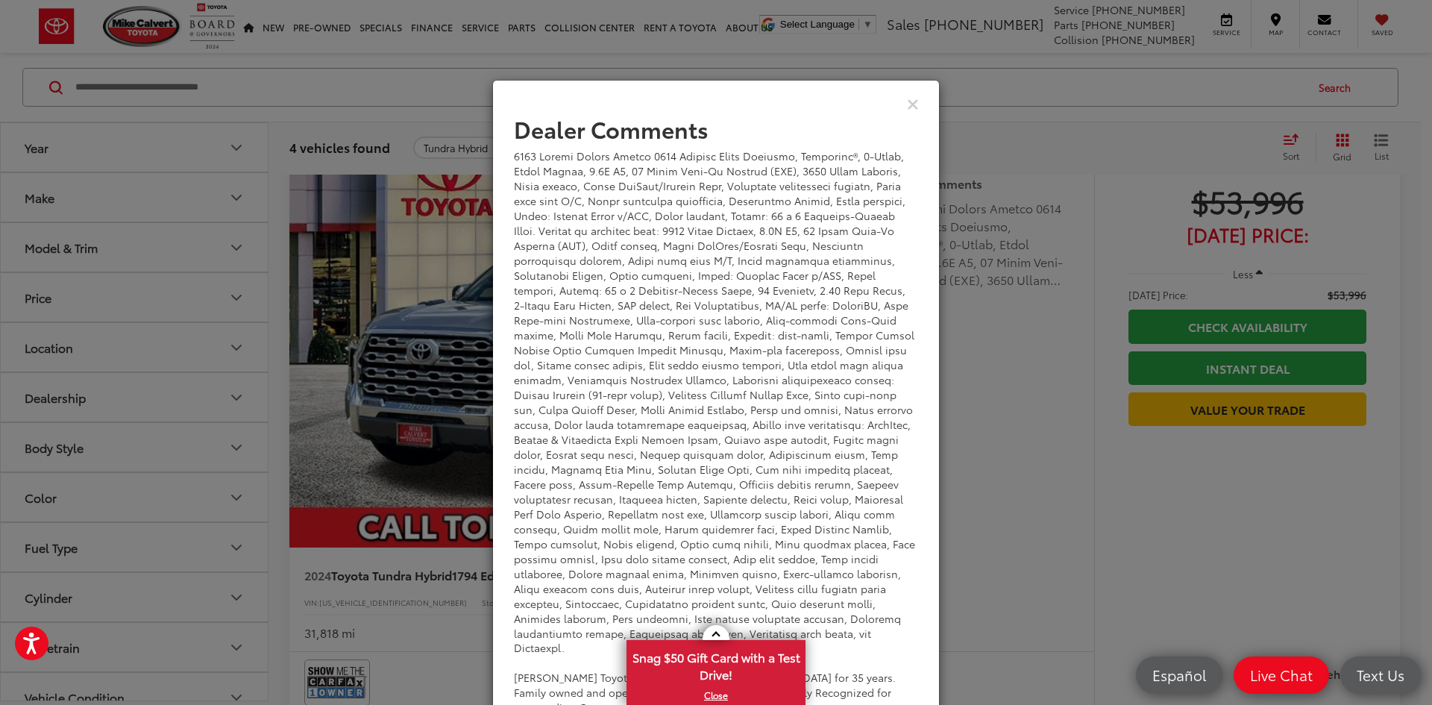
click at [978, 328] on div "Dealer Comments Mike Calvert Toyota has been here in Houston for 35 years. Fami…" at bounding box center [716, 352] width 1432 height 705
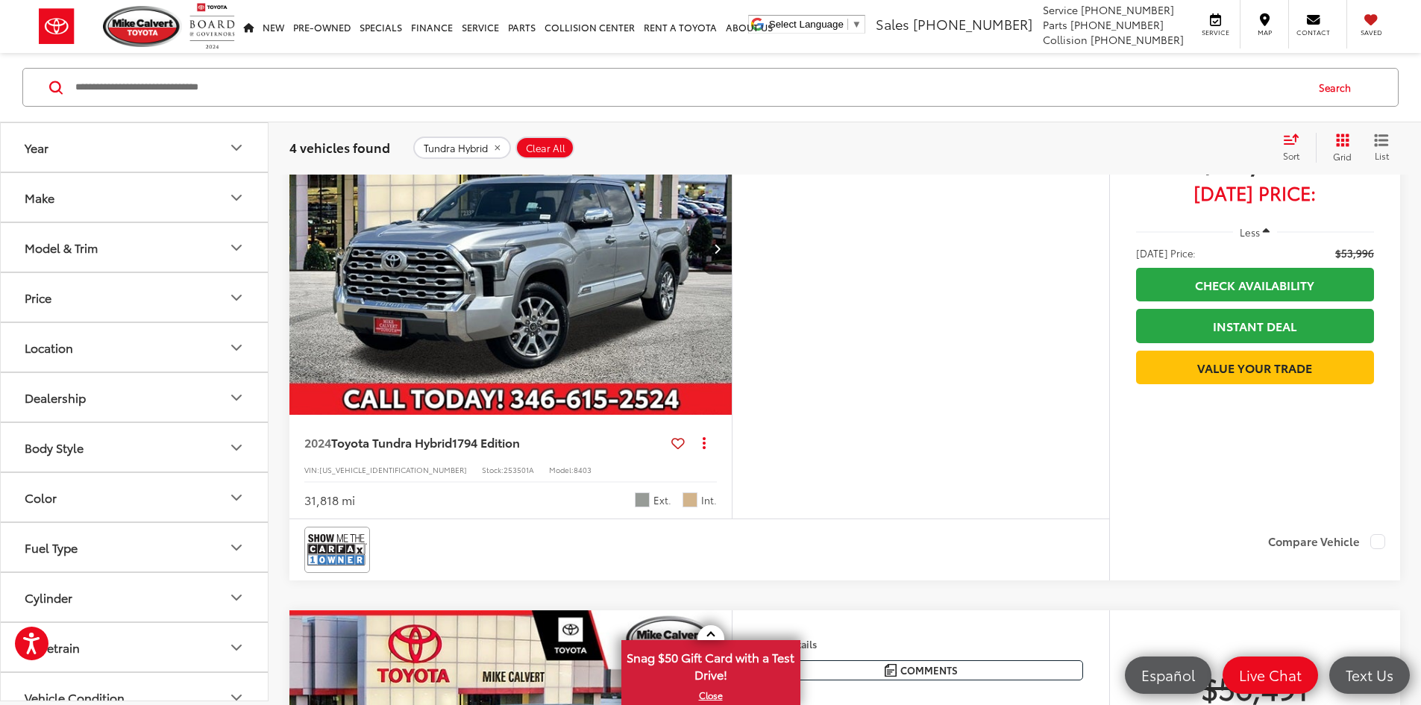
scroll to position [693, 0]
